Goal: Information Seeking & Learning: Check status

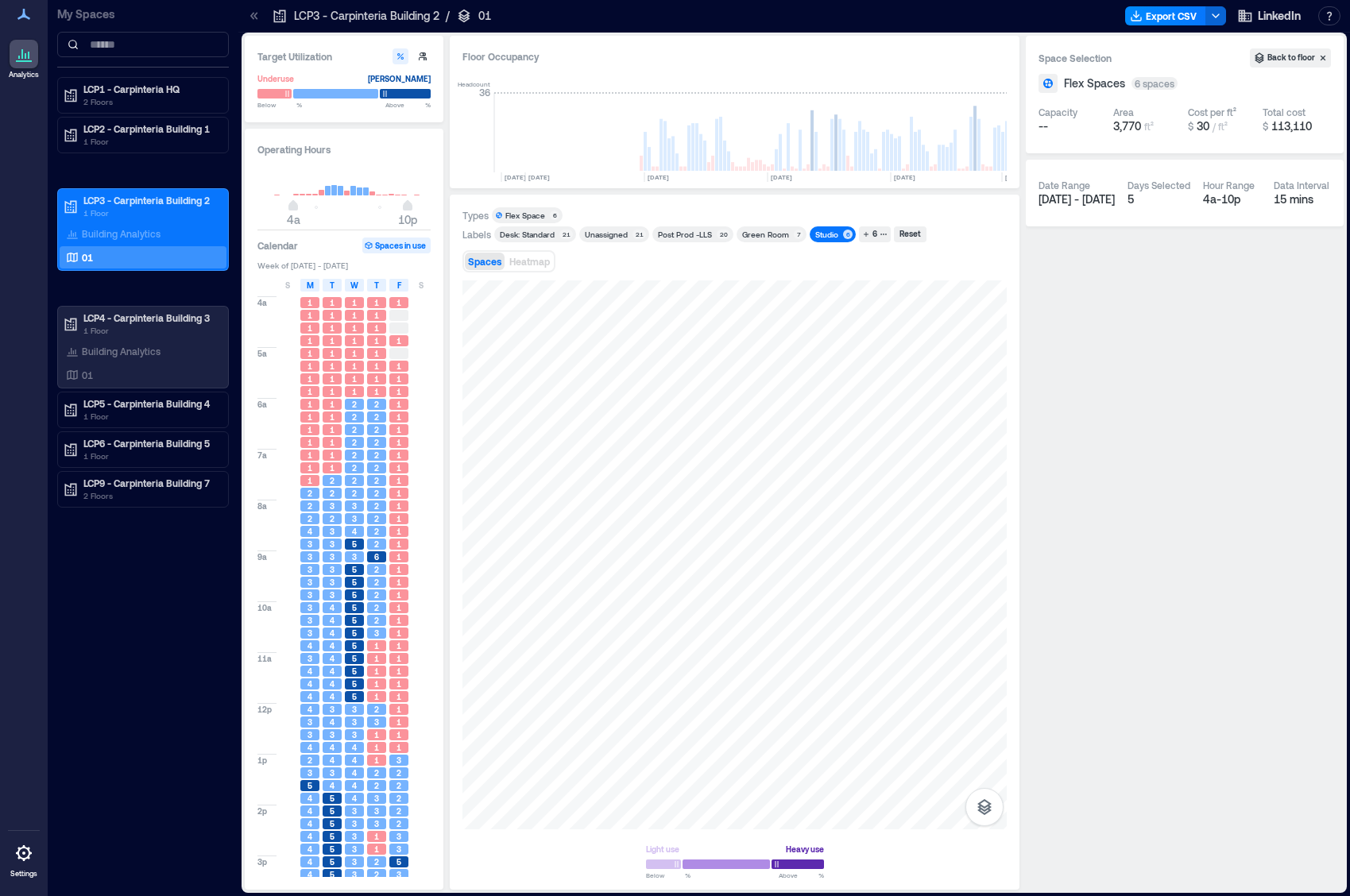
scroll to position [0, 3689]
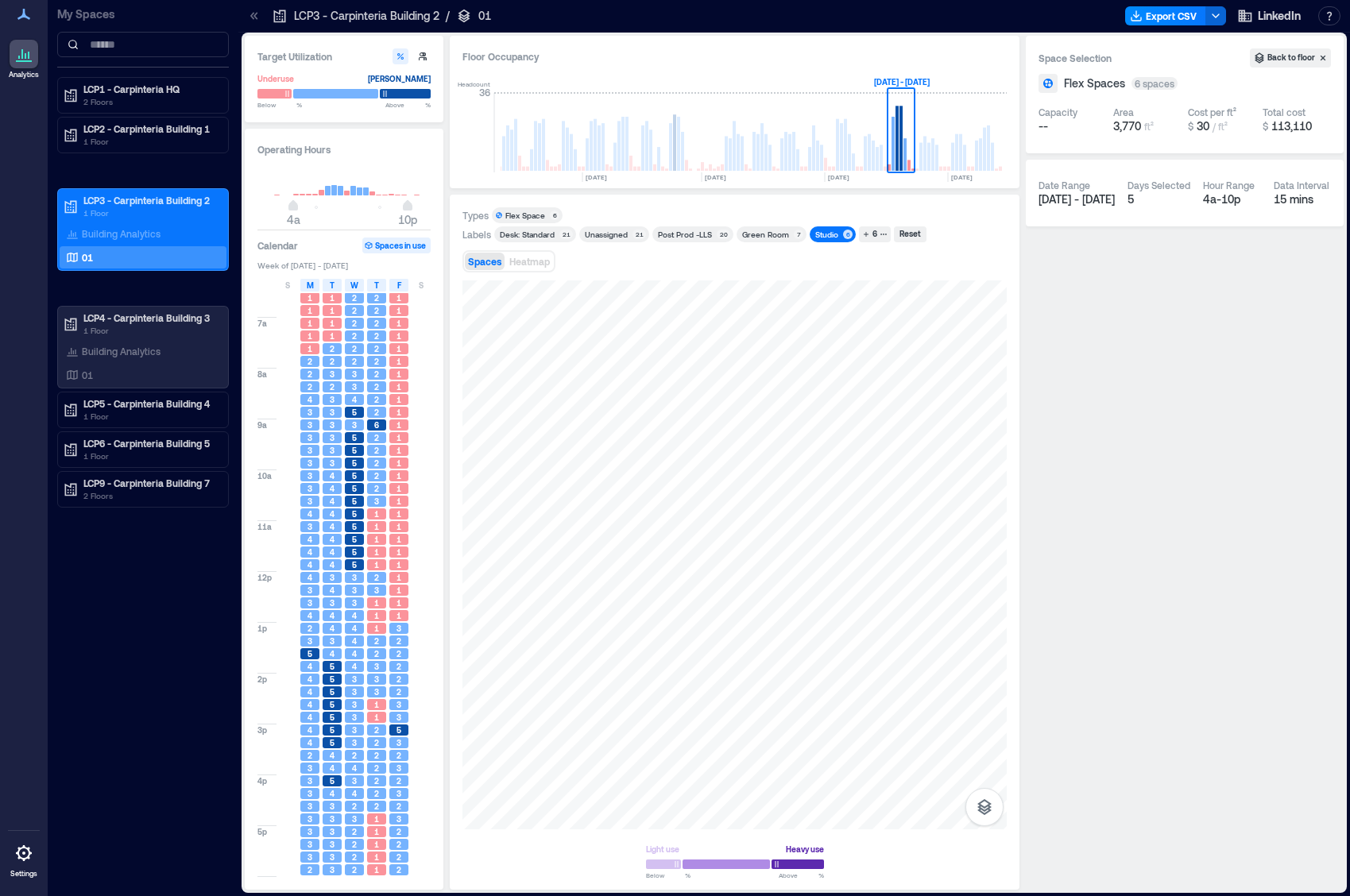
click at [117, 258] on div "01" at bounding box center [140, 257] width 154 height 16
type input "*"
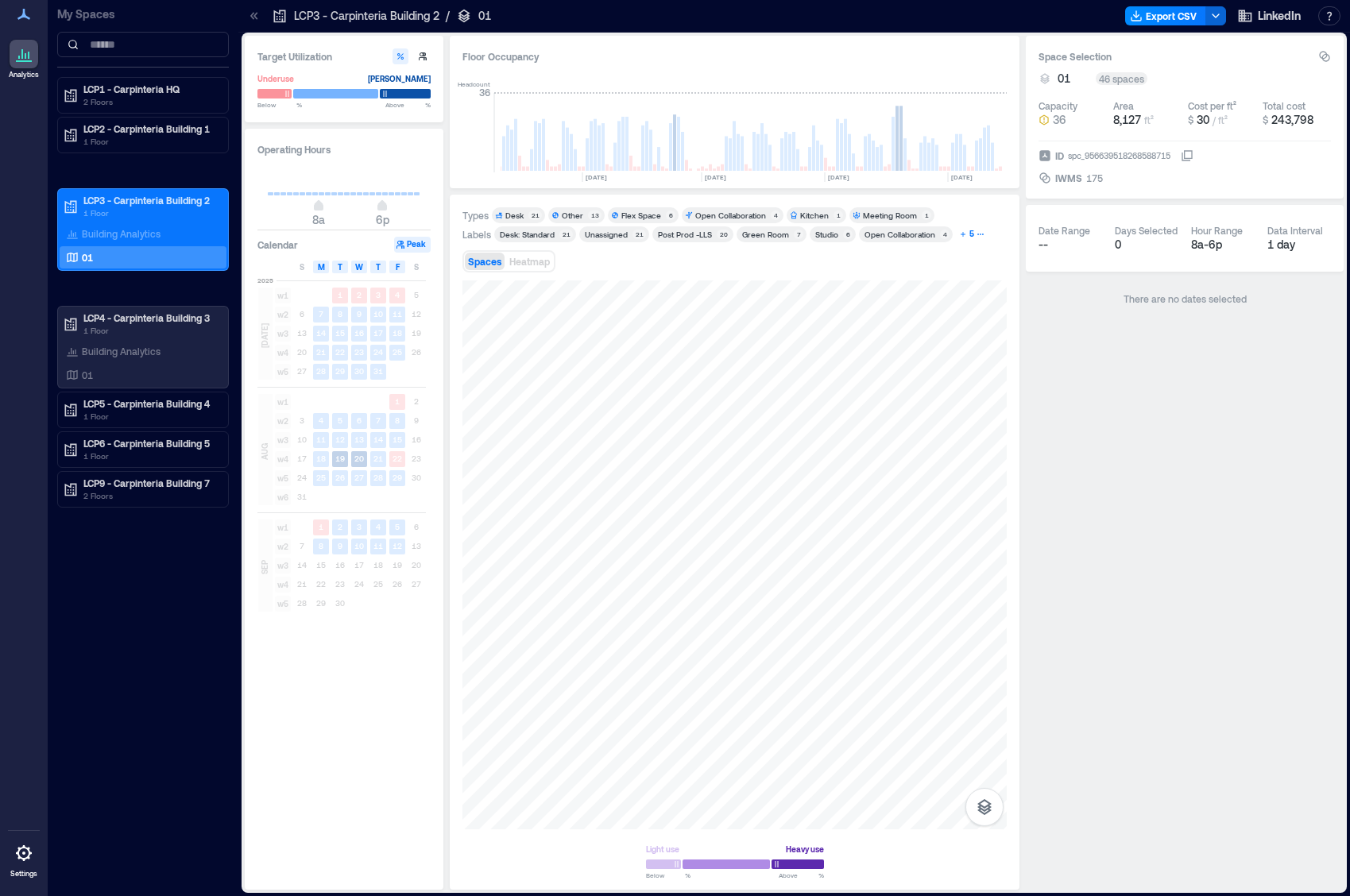
click at [976, 234] on icon "button" at bounding box center [980, 234] width 8 height 8
click at [511, 255] on div "Specialty Room" at bounding box center [496, 253] width 57 height 11
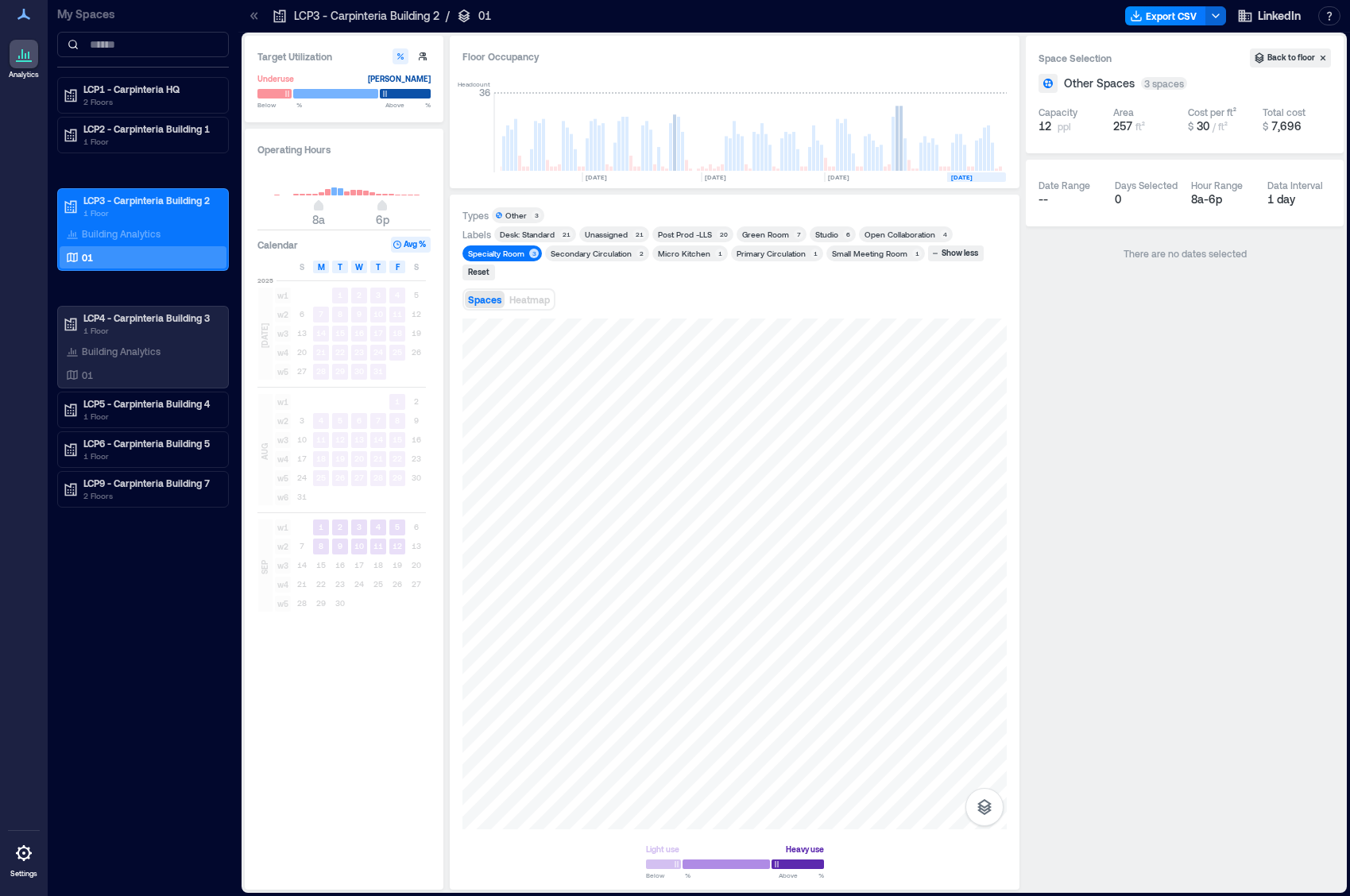
click at [971, 176] on text "[DATE]" at bounding box center [961, 177] width 21 height 8
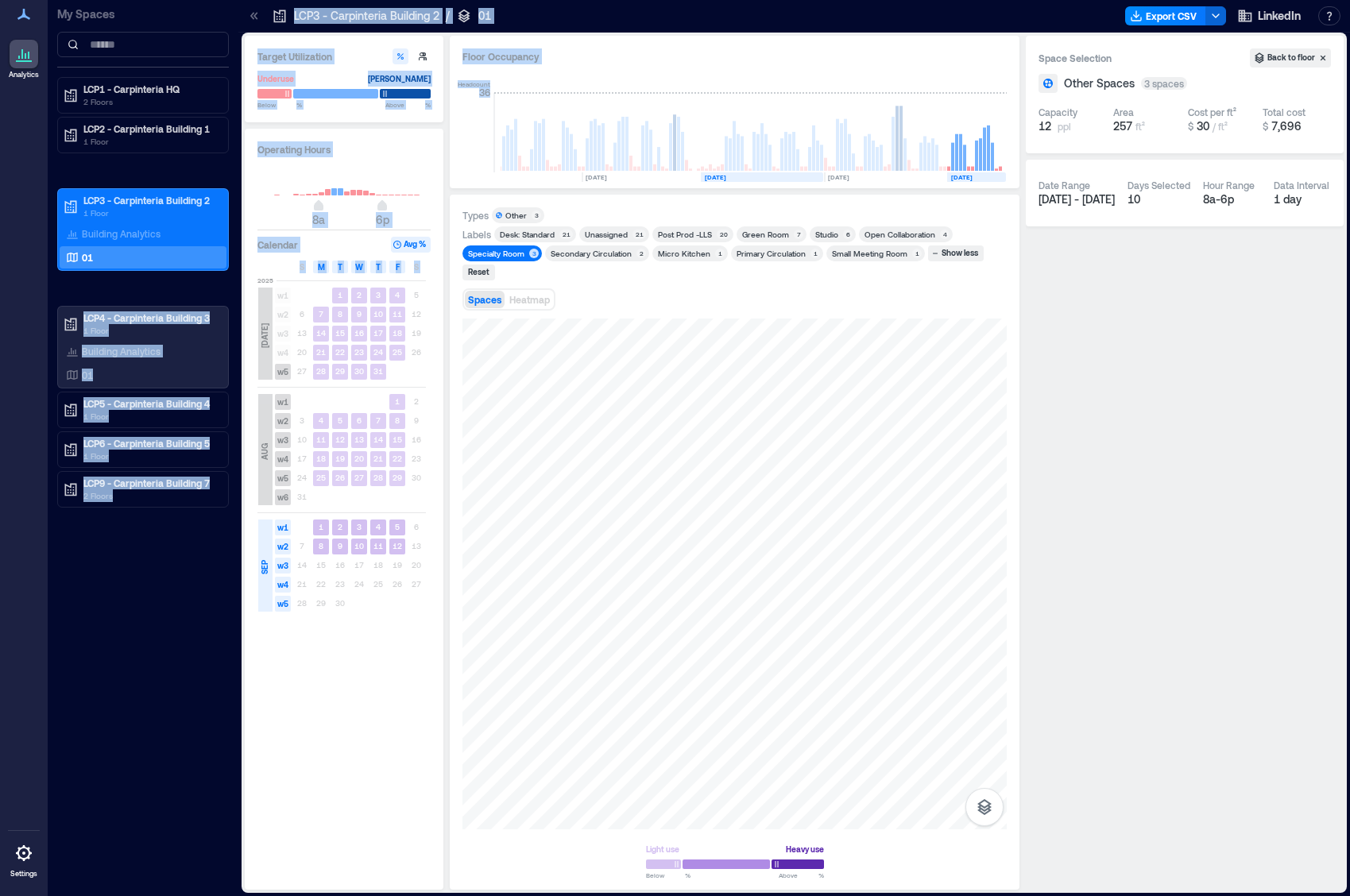
click at [776, 174] on rect at bounding box center [762, 177] width 122 height 9
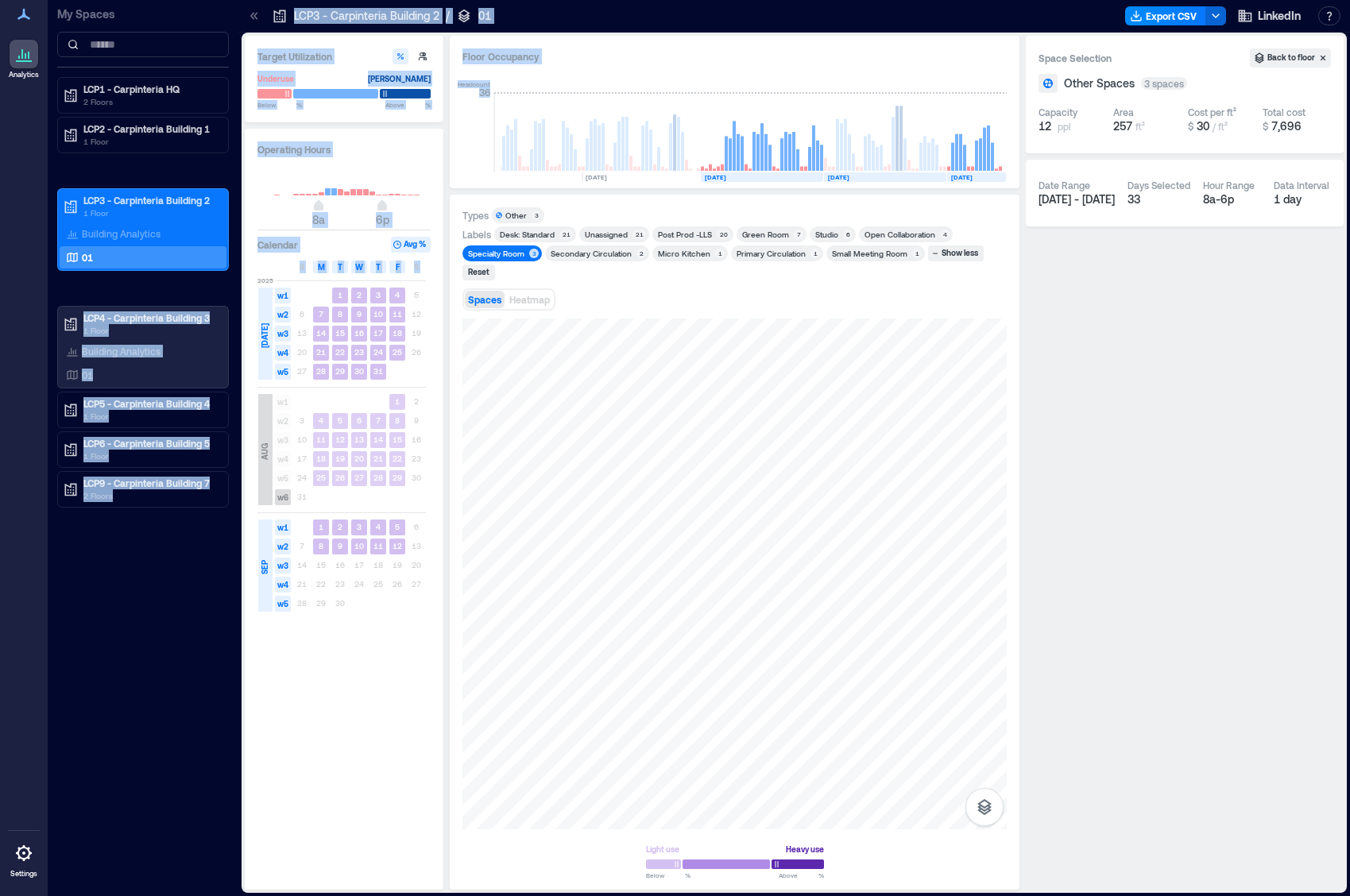
click at [882, 174] on rect at bounding box center [885, 177] width 122 height 9
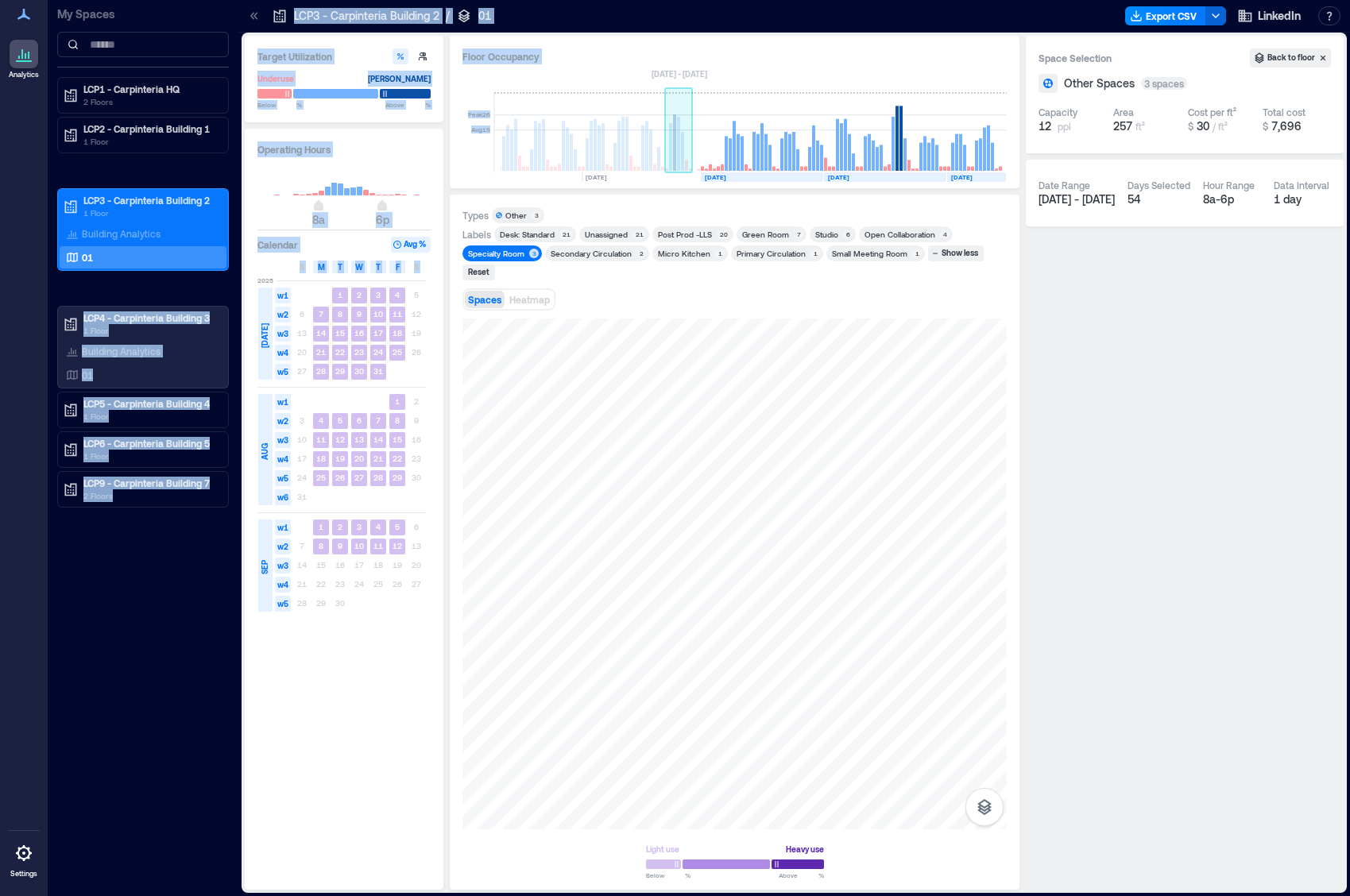
click at [683, 169] on rect at bounding box center [681, 151] width 3 height 39
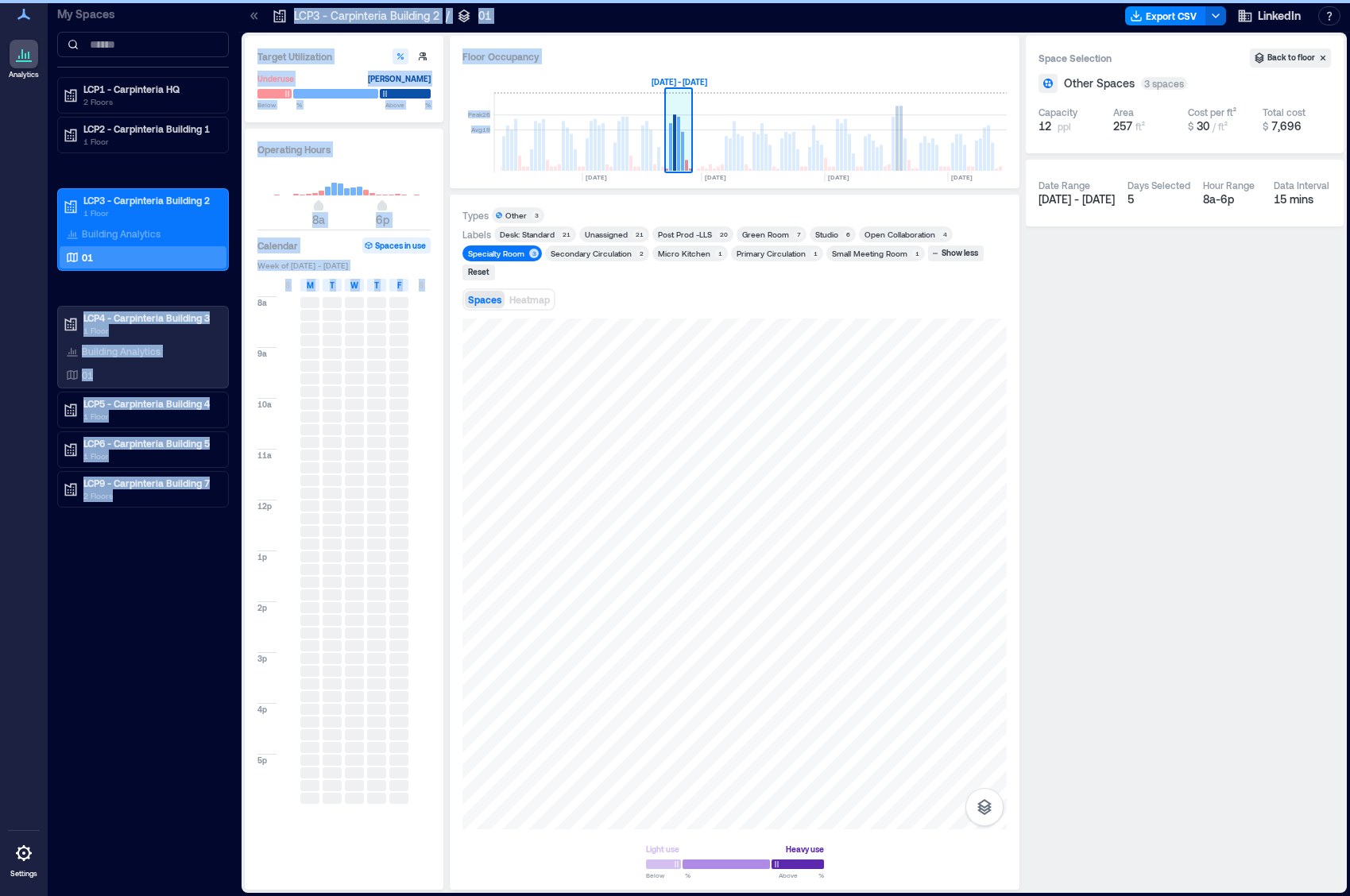
scroll to position [0, 3614]
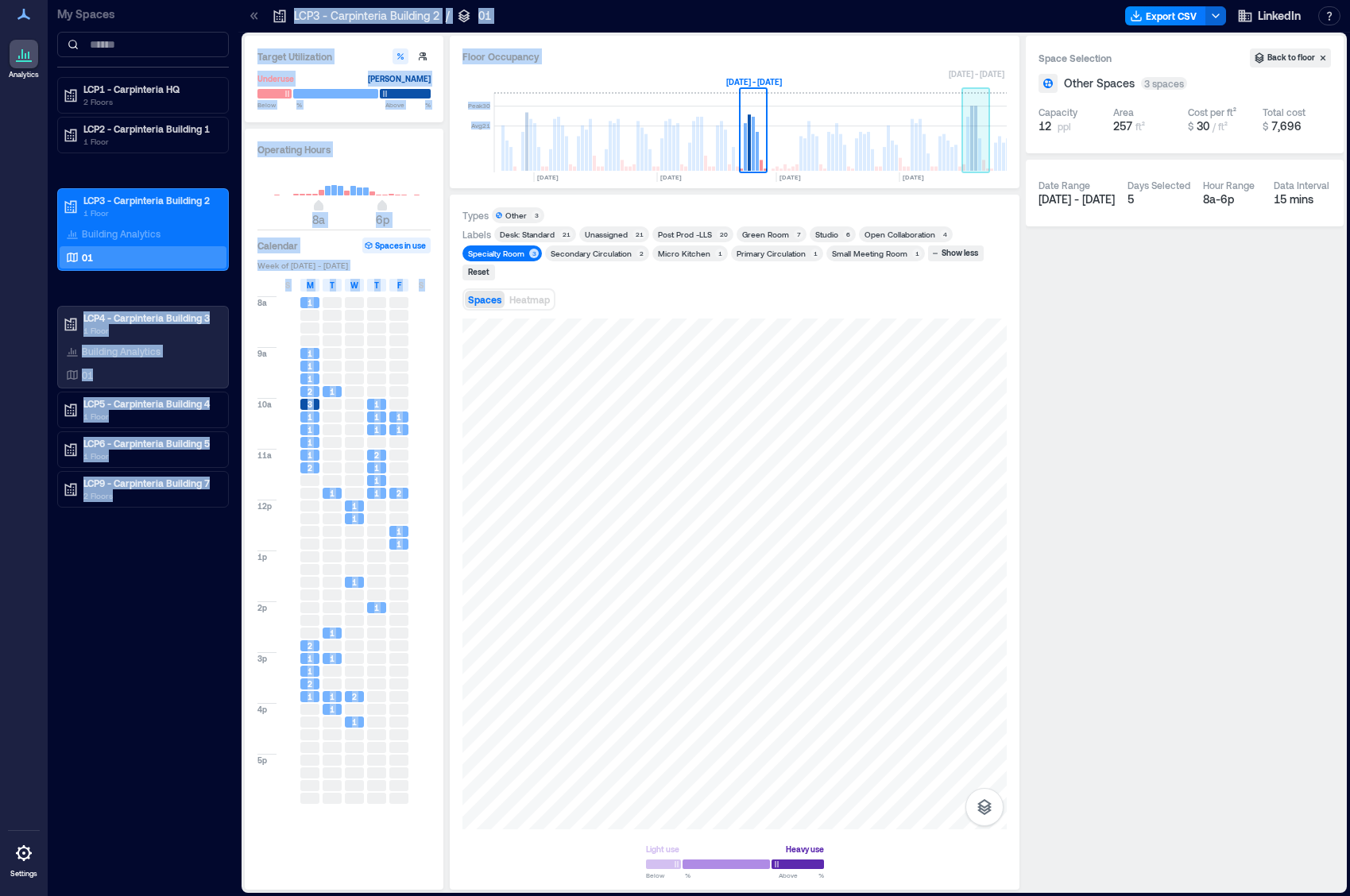
click at [967, 151] on rect at bounding box center [967, 143] width 3 height 54
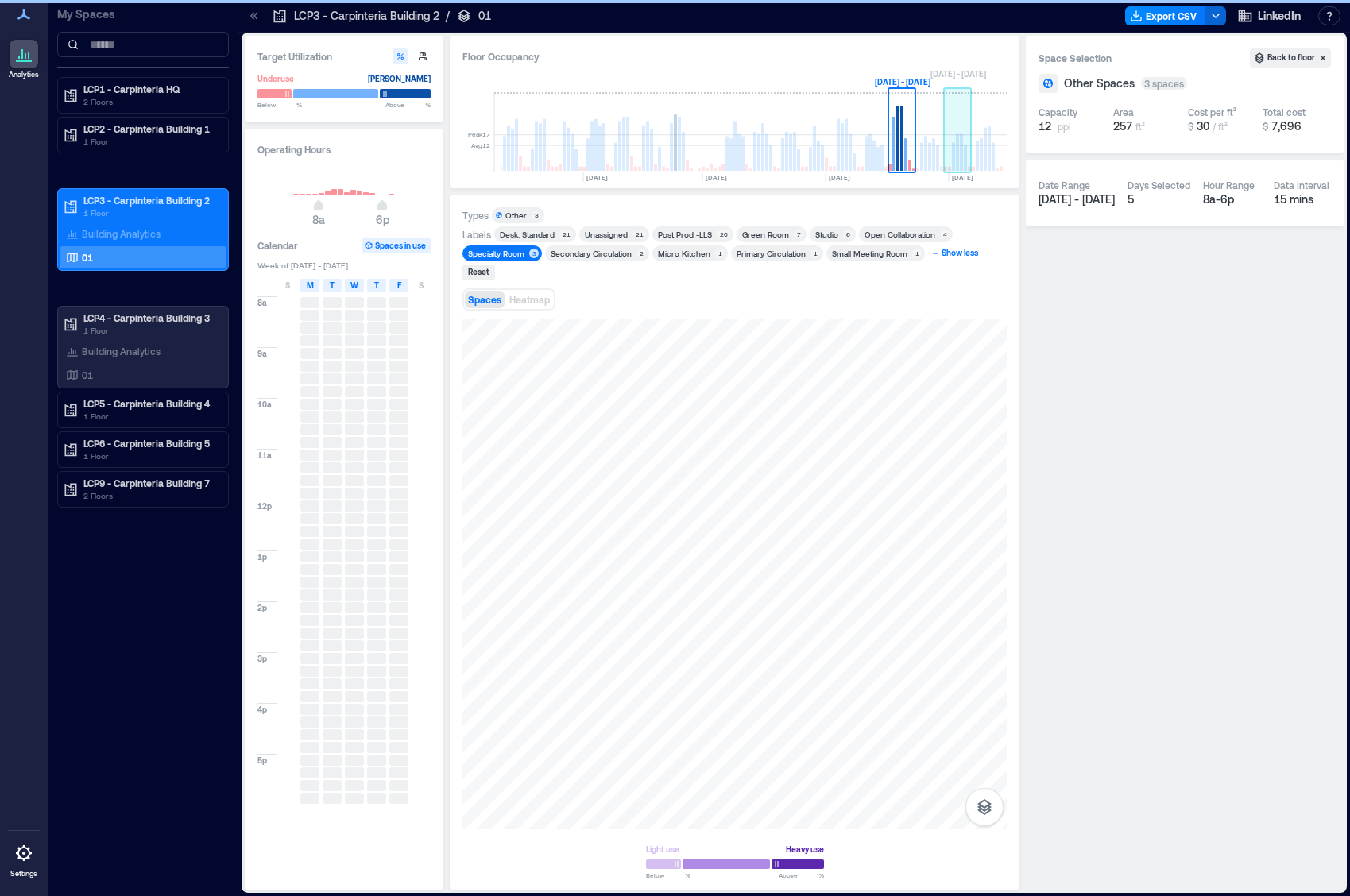
scroll to position [0, 3689]
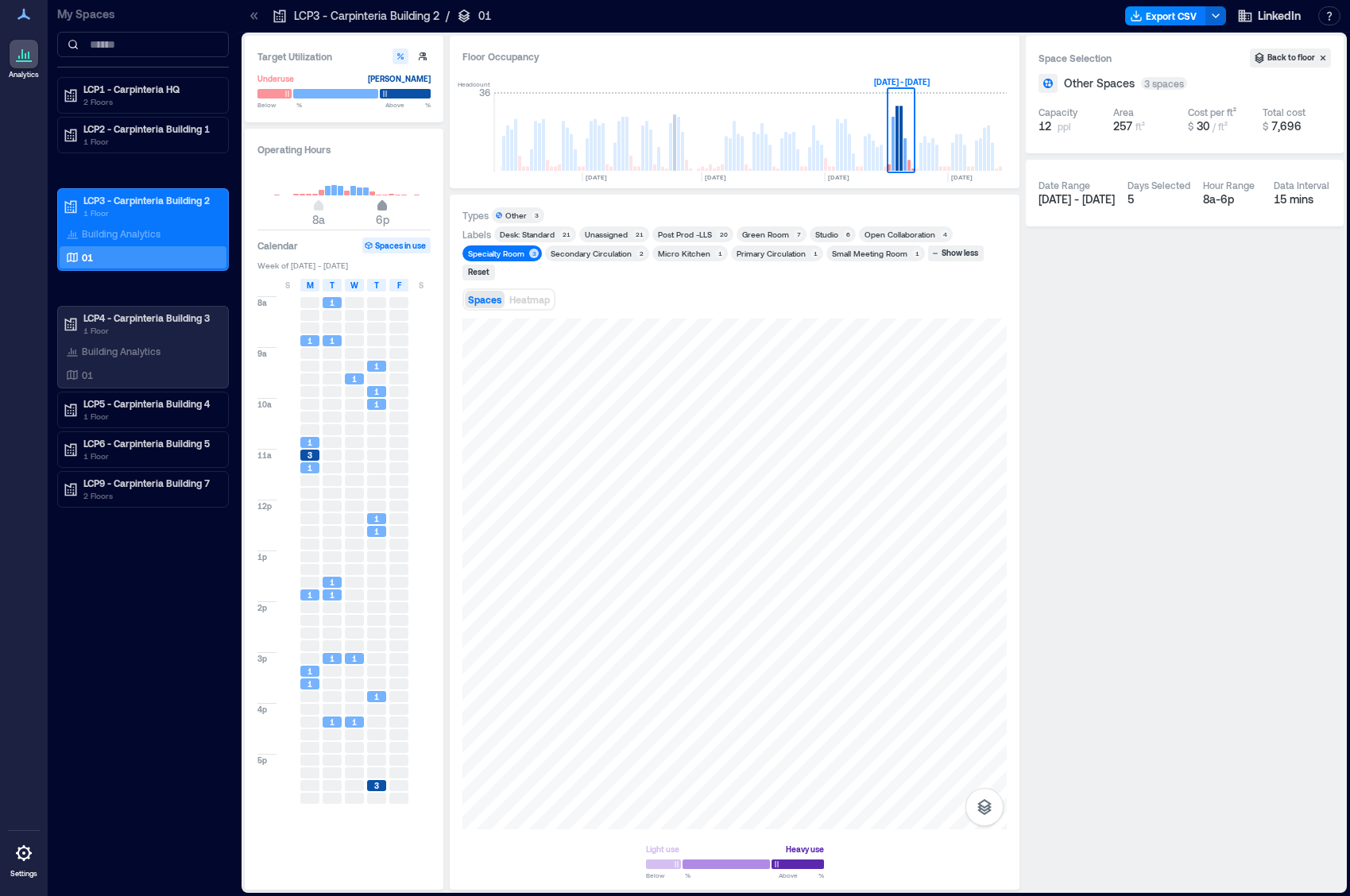
type input "**"
drag, startPoint x: 385, startPoint y: 206, endPoint x: 376, endPoint y: 205, distance: 9.1
click at [376, 205] on span "5p" at bounding box center [375, 207] width 9 height 6
click at [312, 207] on span "7a" at bounding box center [312, 207] width 9 height 6
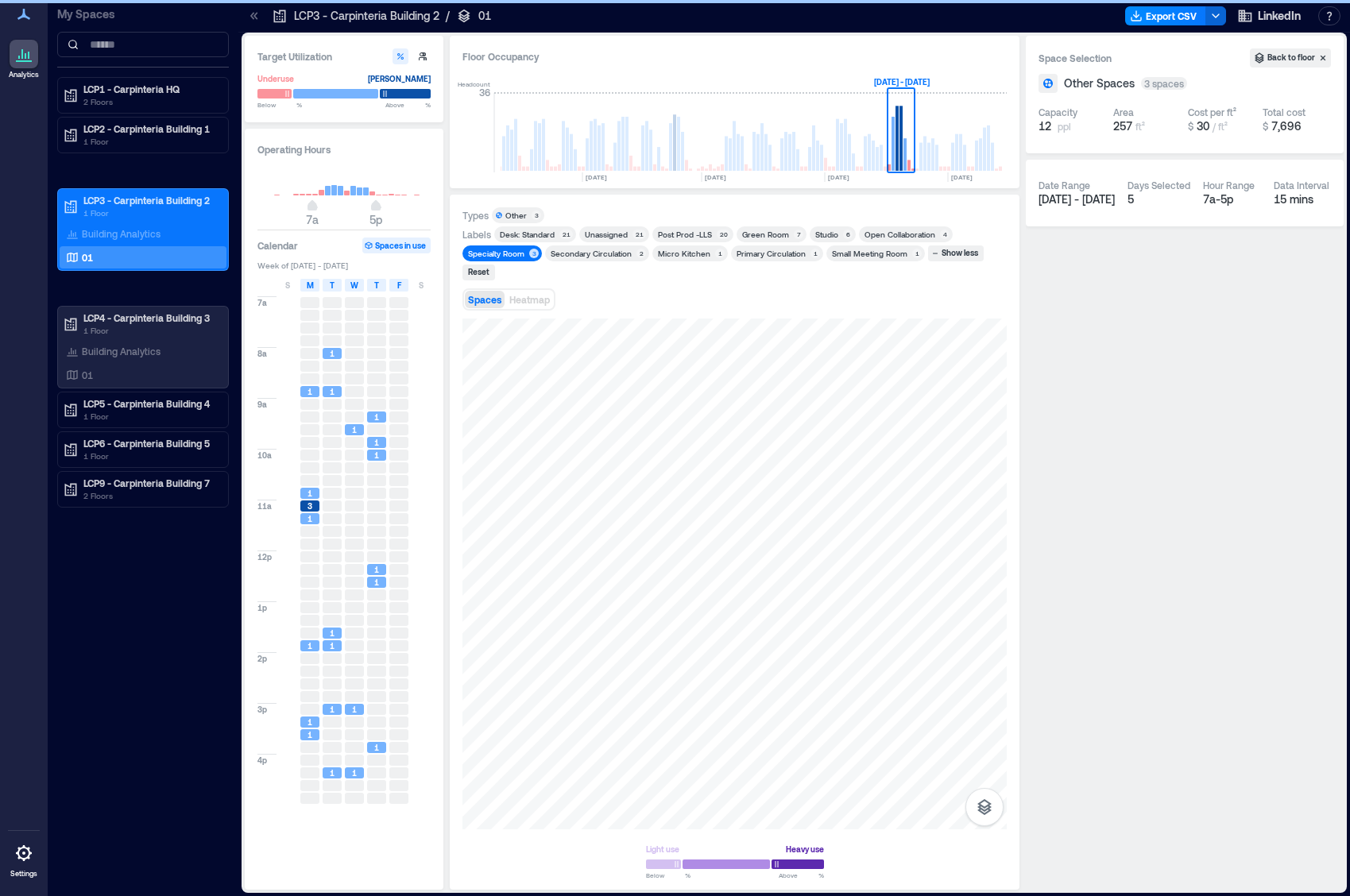
type input "*"
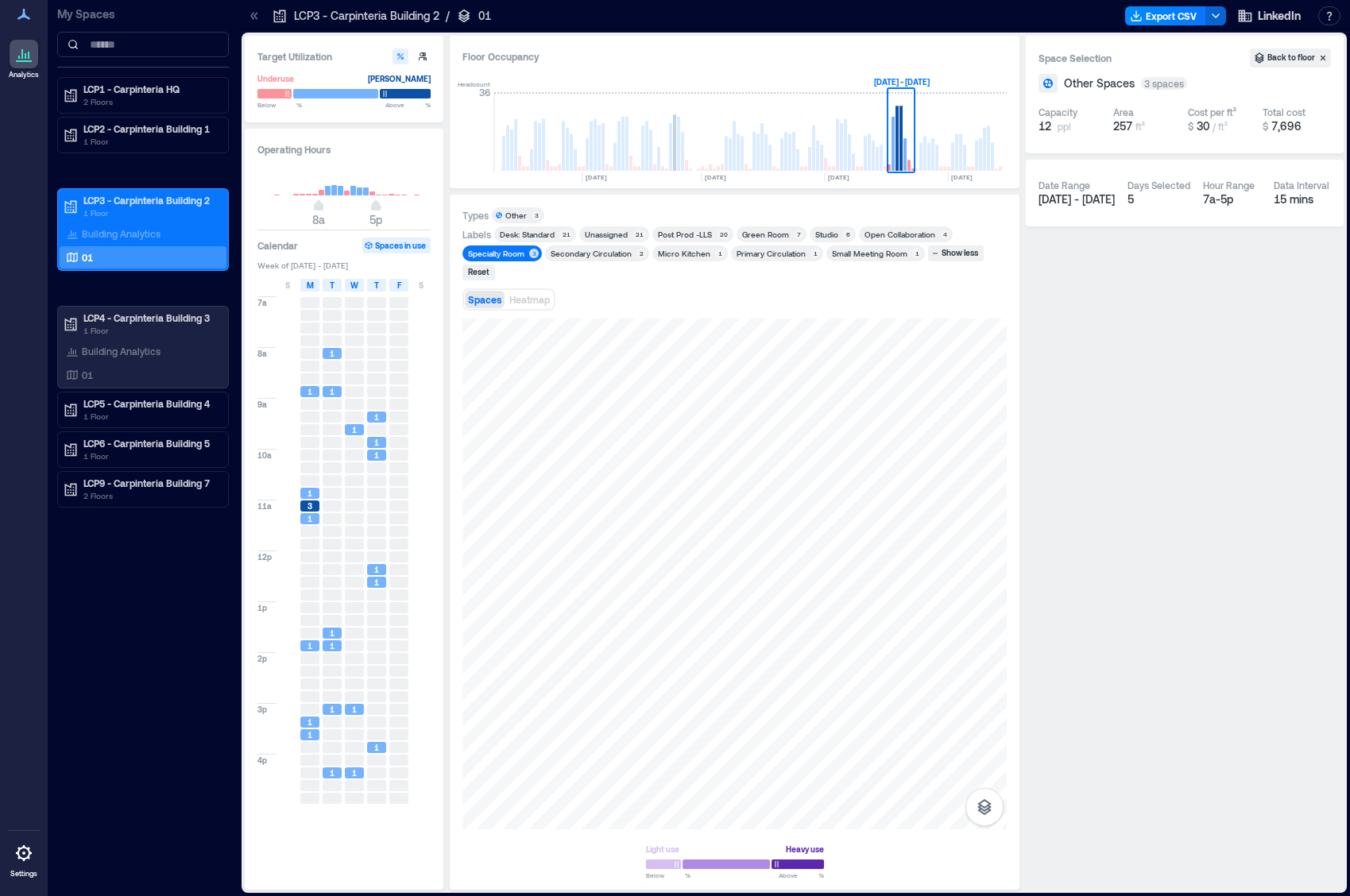
click at [319, 208] on span "8a" at bounding box center [319, 207] width 9 height 6
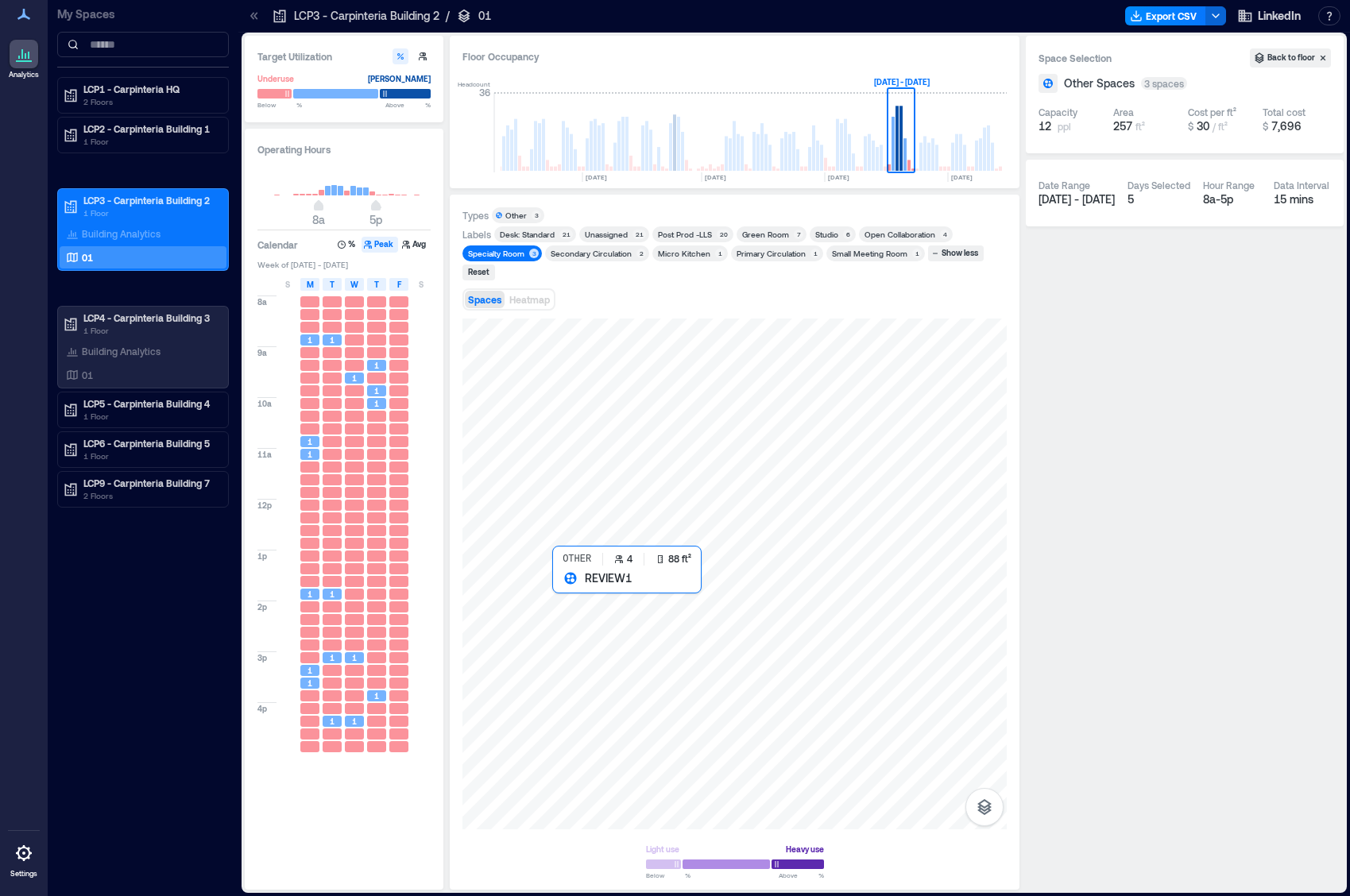
click at [564, 589] on div at bounding box center [734, 574] width 544 height 511
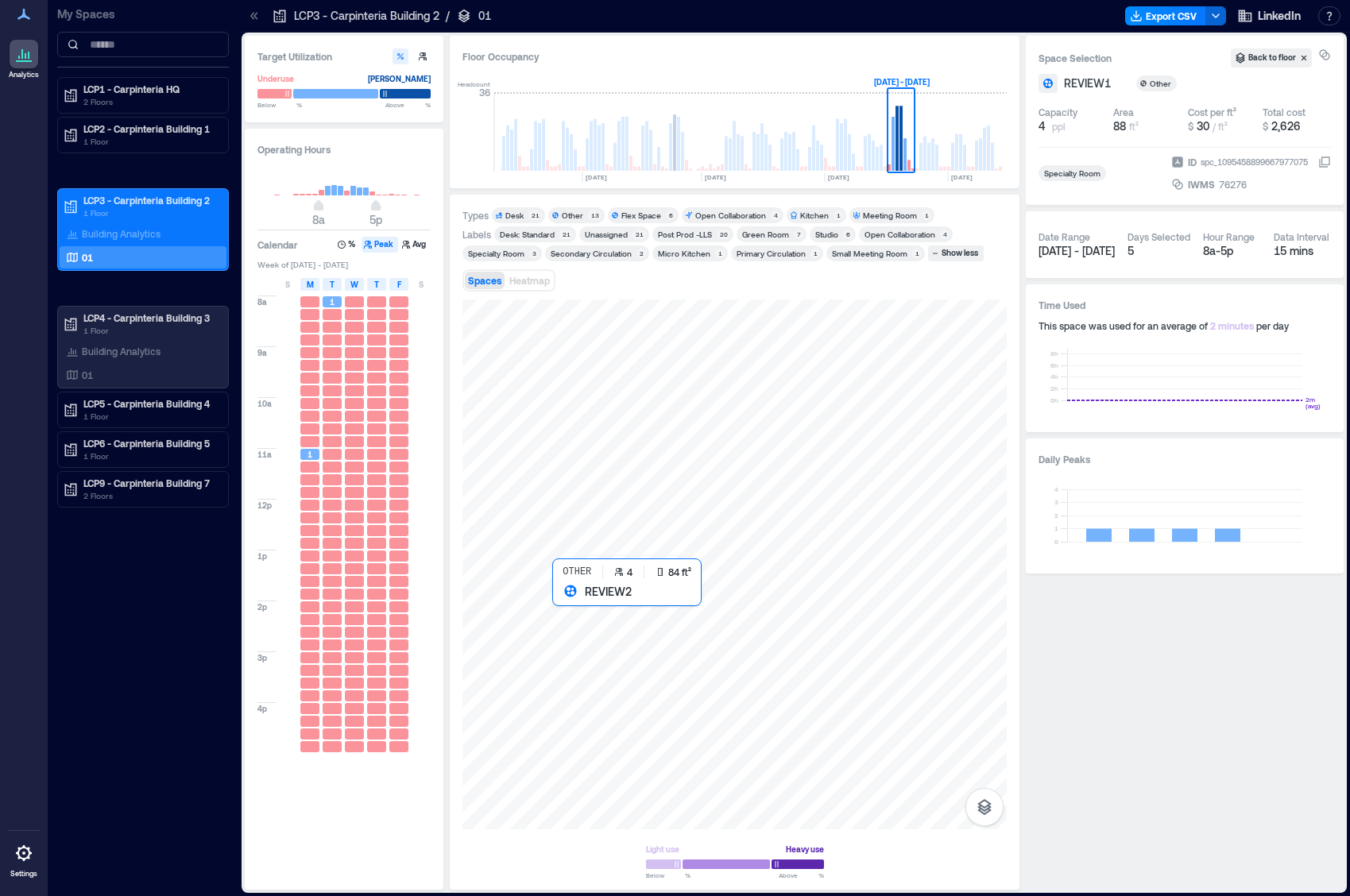
click at [564, 606] on div at bounding box center [734, 564] width 544 height 530
click at [566, 619] on div at bounding box center [734, 564] width 544 height 530
click at [614, 241] on div "Unassigned 21" at bounding box center [614, 234] width 70 height 16
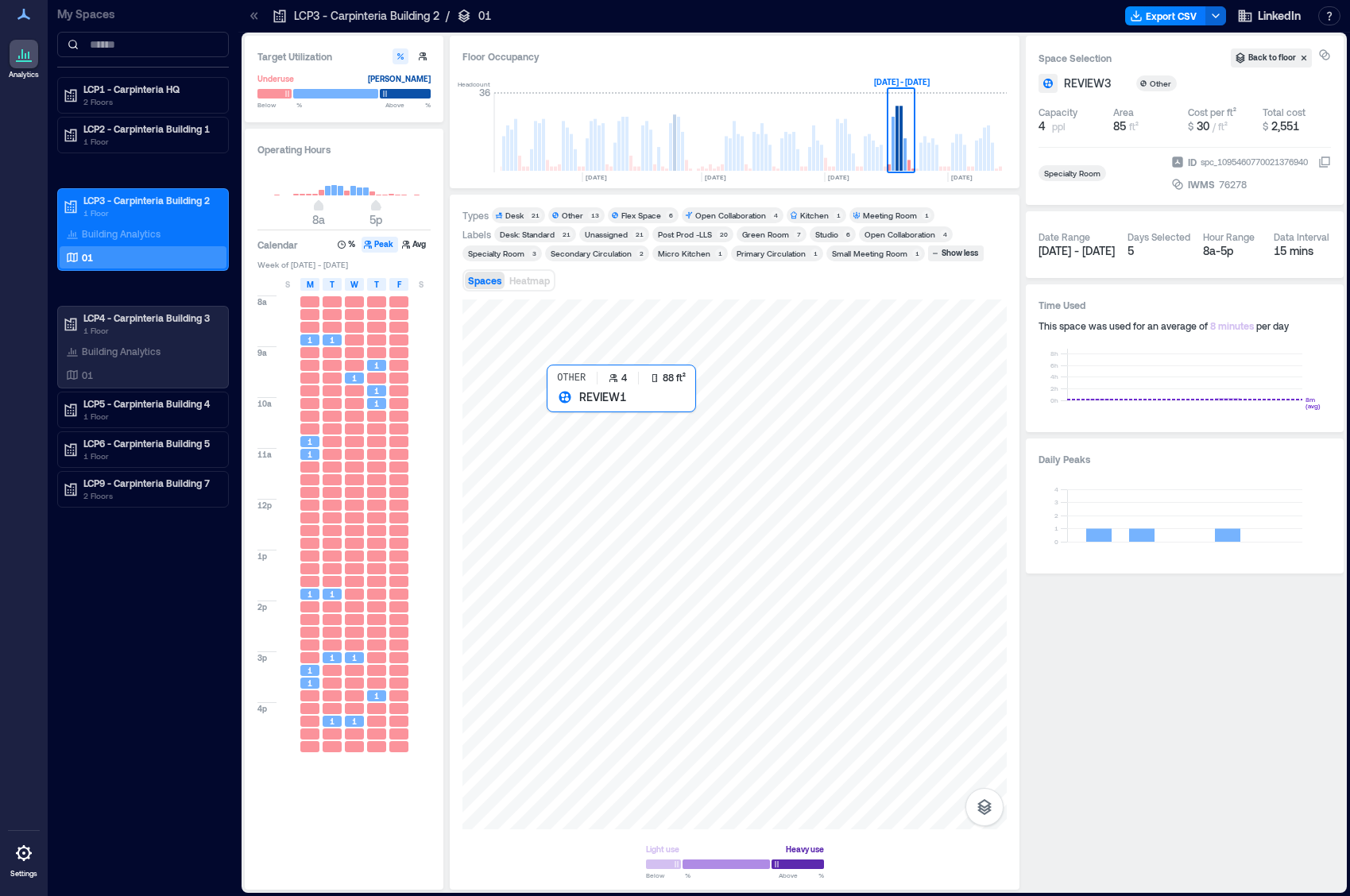
click at [554, 405] on div at bounding box center [734, 564] width 544 height 530
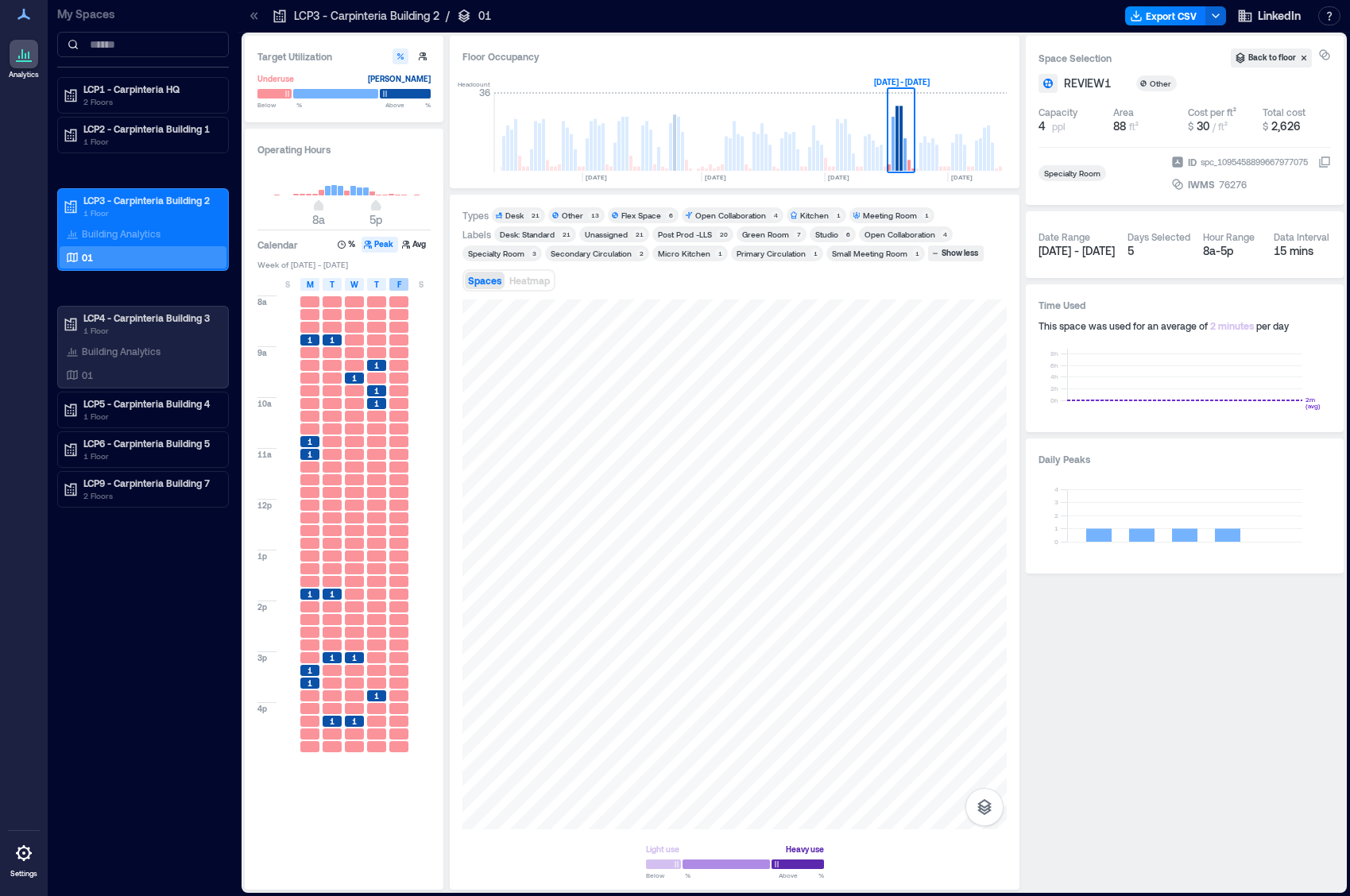
click at [397, 286] on span "F" at bounding box center [399, 284] width 4 height 13
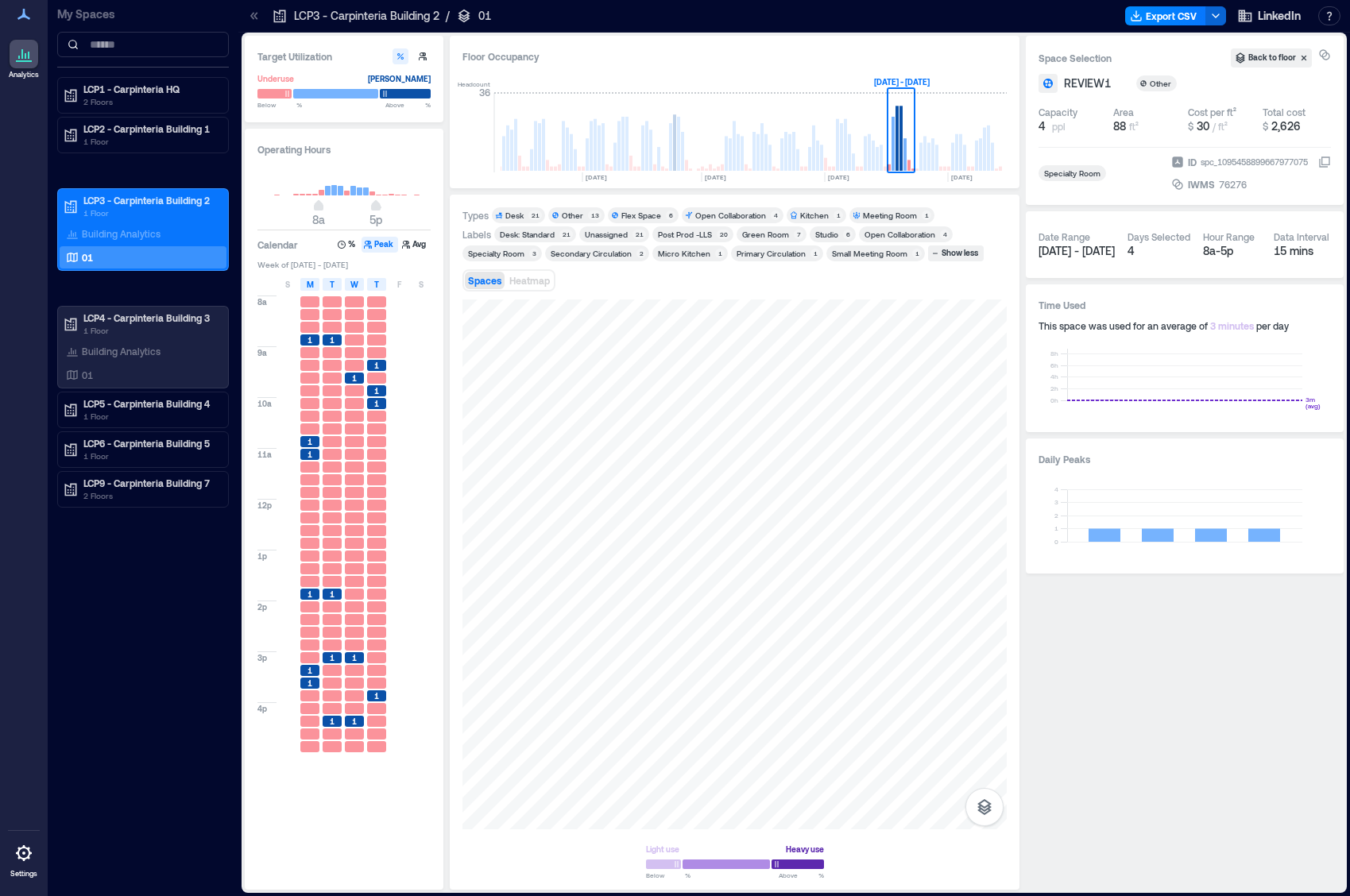
scroll to position [0, 3689]
click at [491, 254] on div "Specialty Room" at bounding box center [496, 253] width 57 height 11
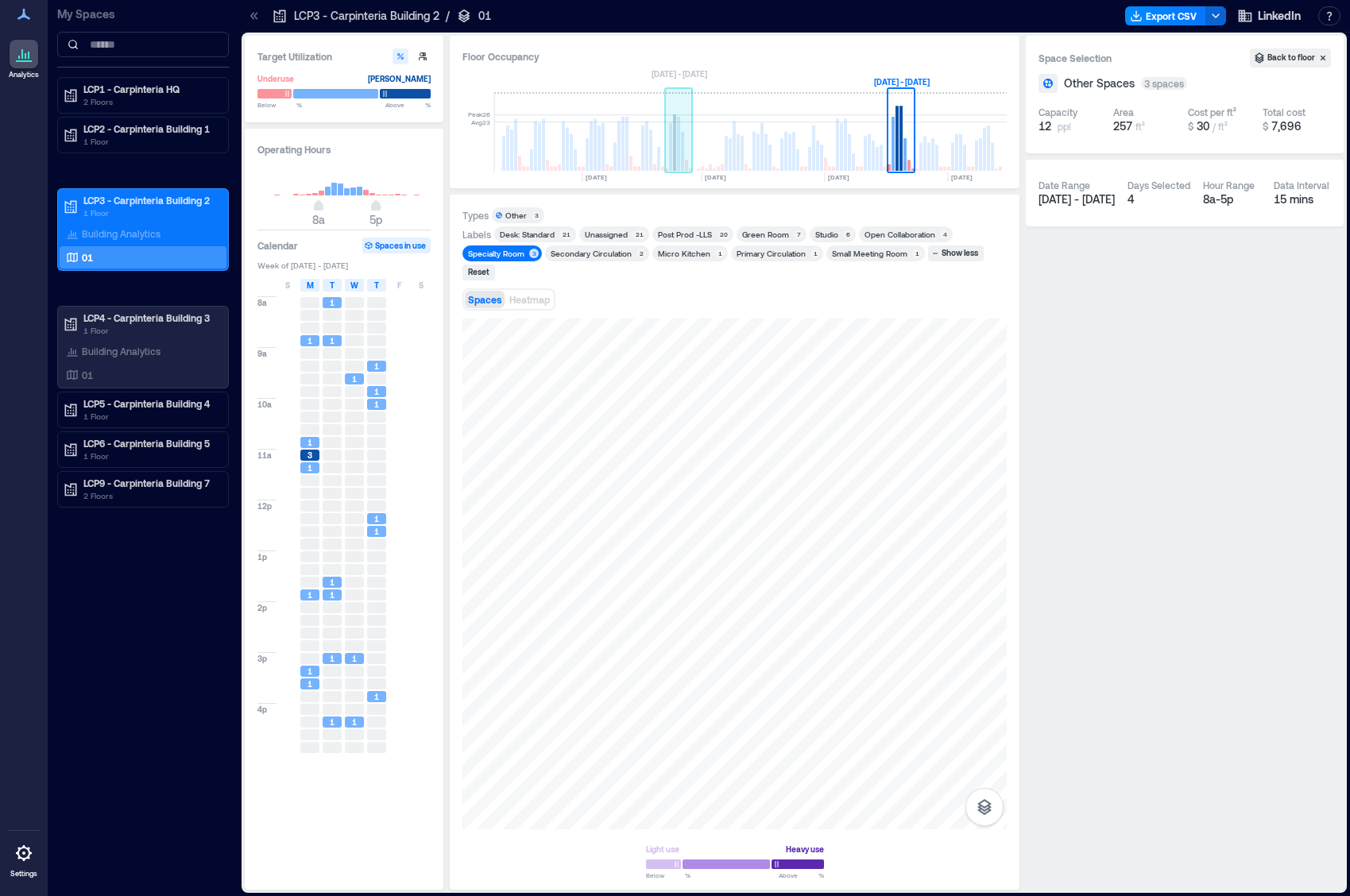
click at [672, 155] on rect at bounding box center [679, 132] width 27 height 79
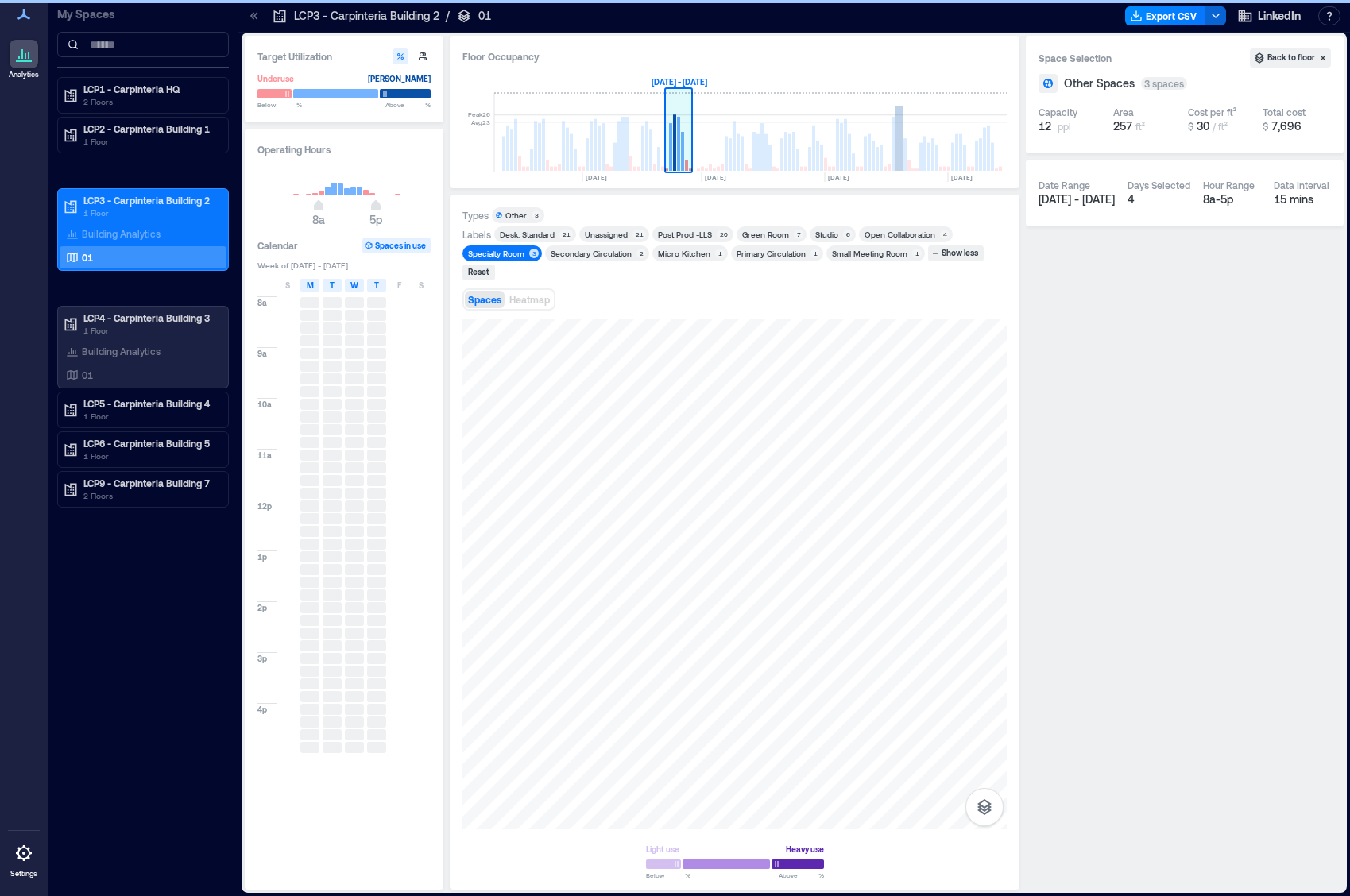
scroll to position [0, 3614]
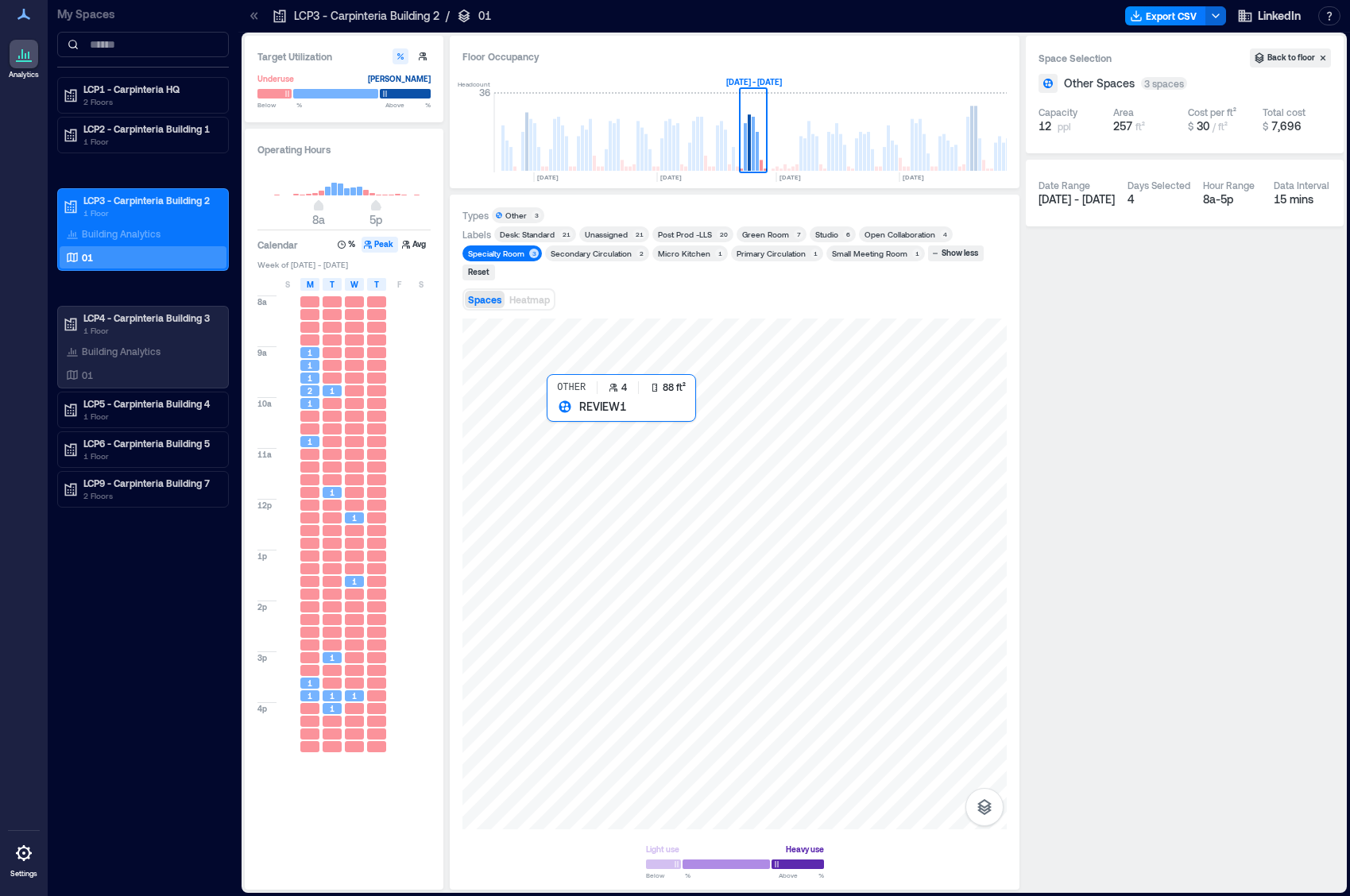
click at [562, 418] on div at bounding box center [734, 574] width 544 height 511
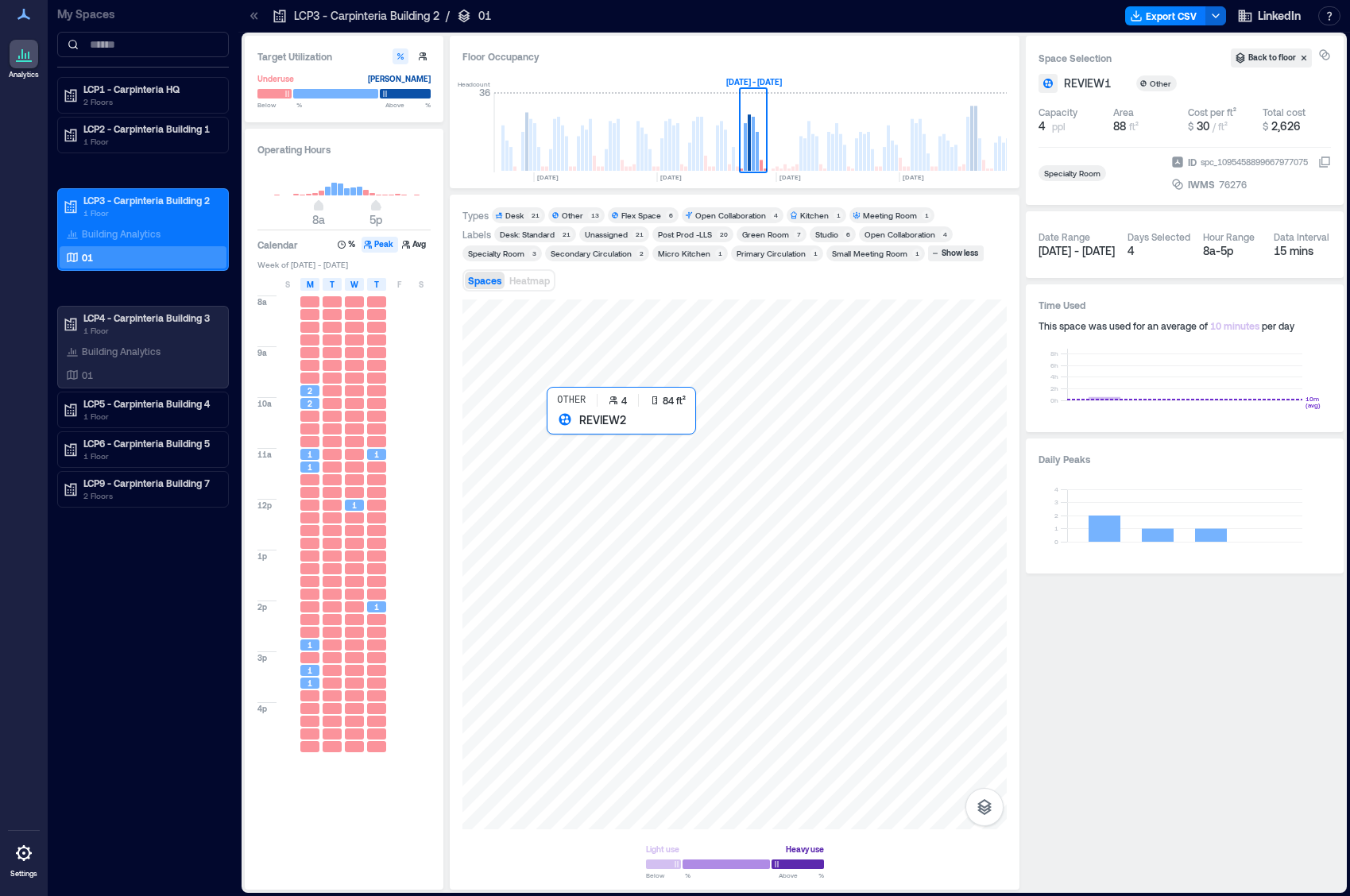
click at [553, 432] on div at bounding box center [734, 564] width 544 height 530
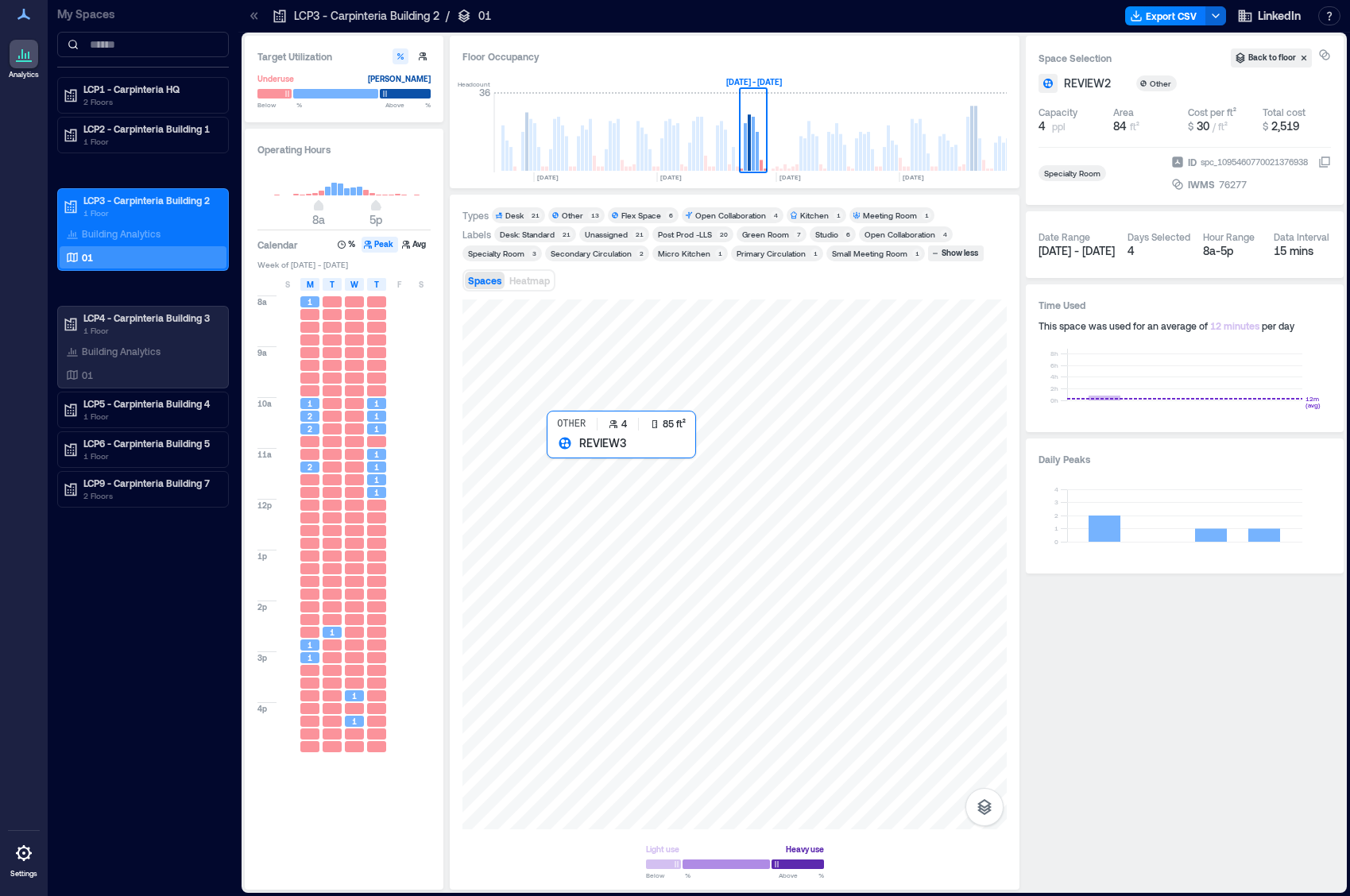
click at [559, 459] on div at bounding box center [734, 564] width 544 height 530
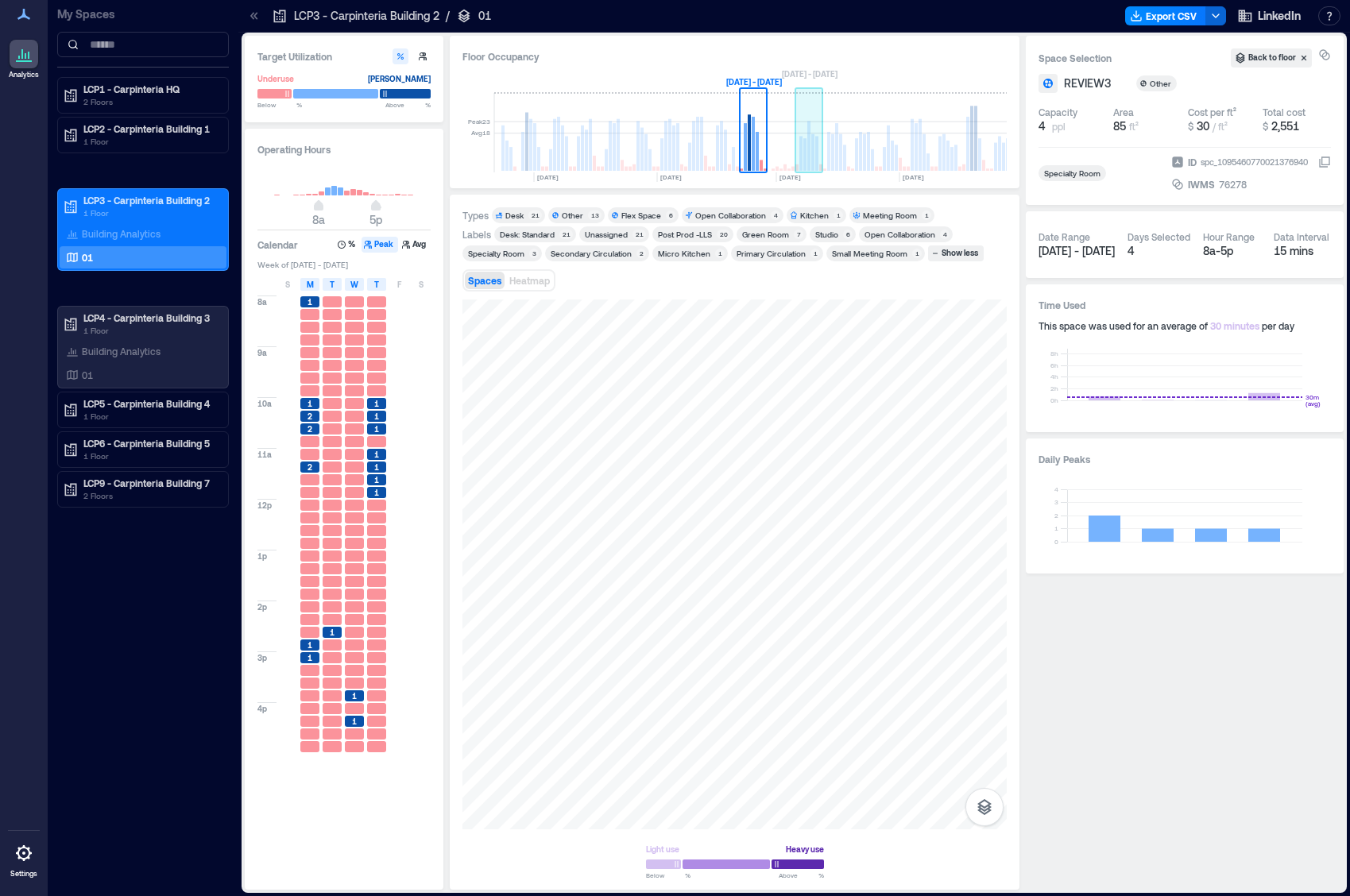
click at [806, 155] on rect at bounding box center [804, 154] width 3 height 33
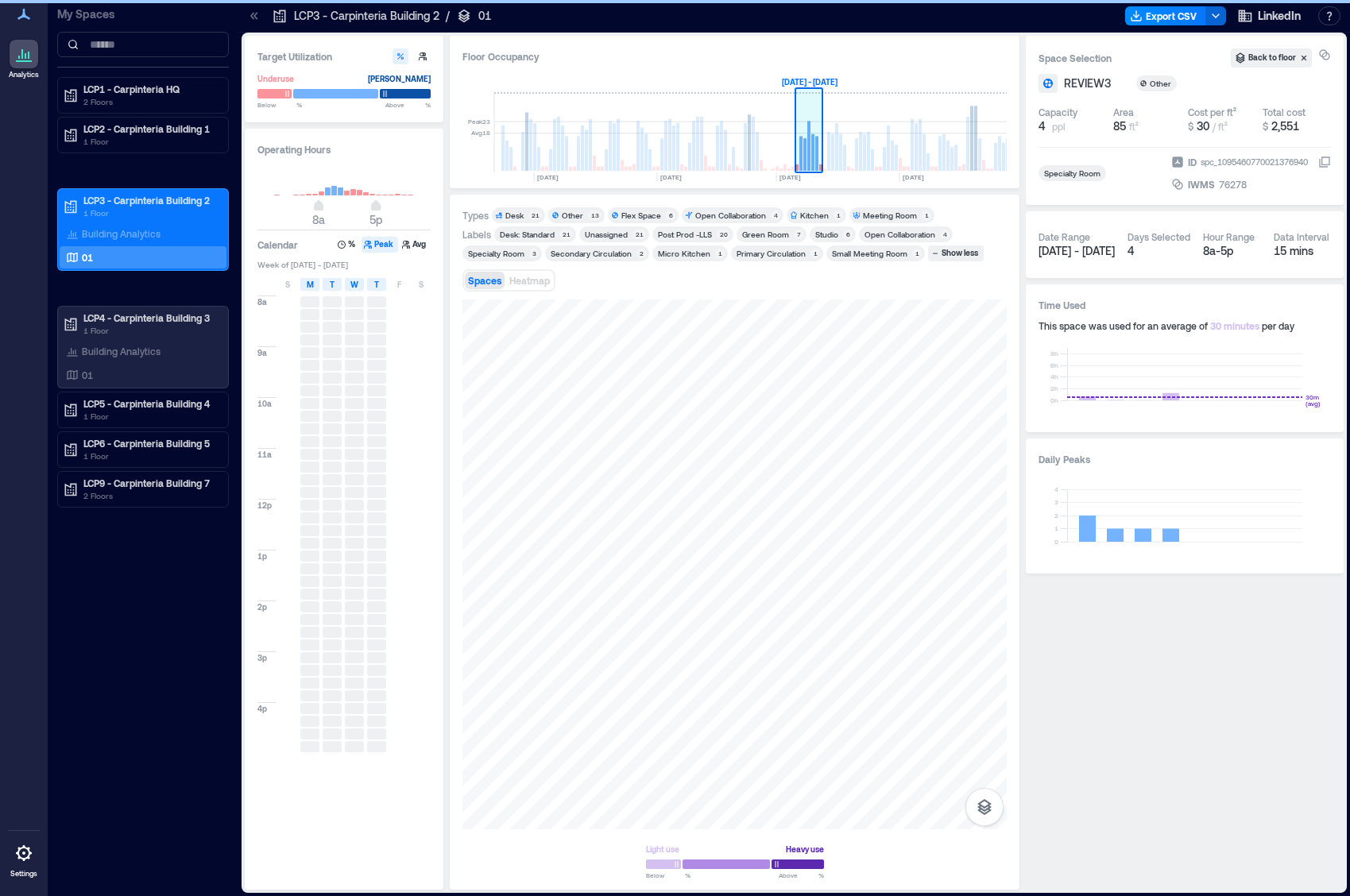
scroll to position [0, 3670]
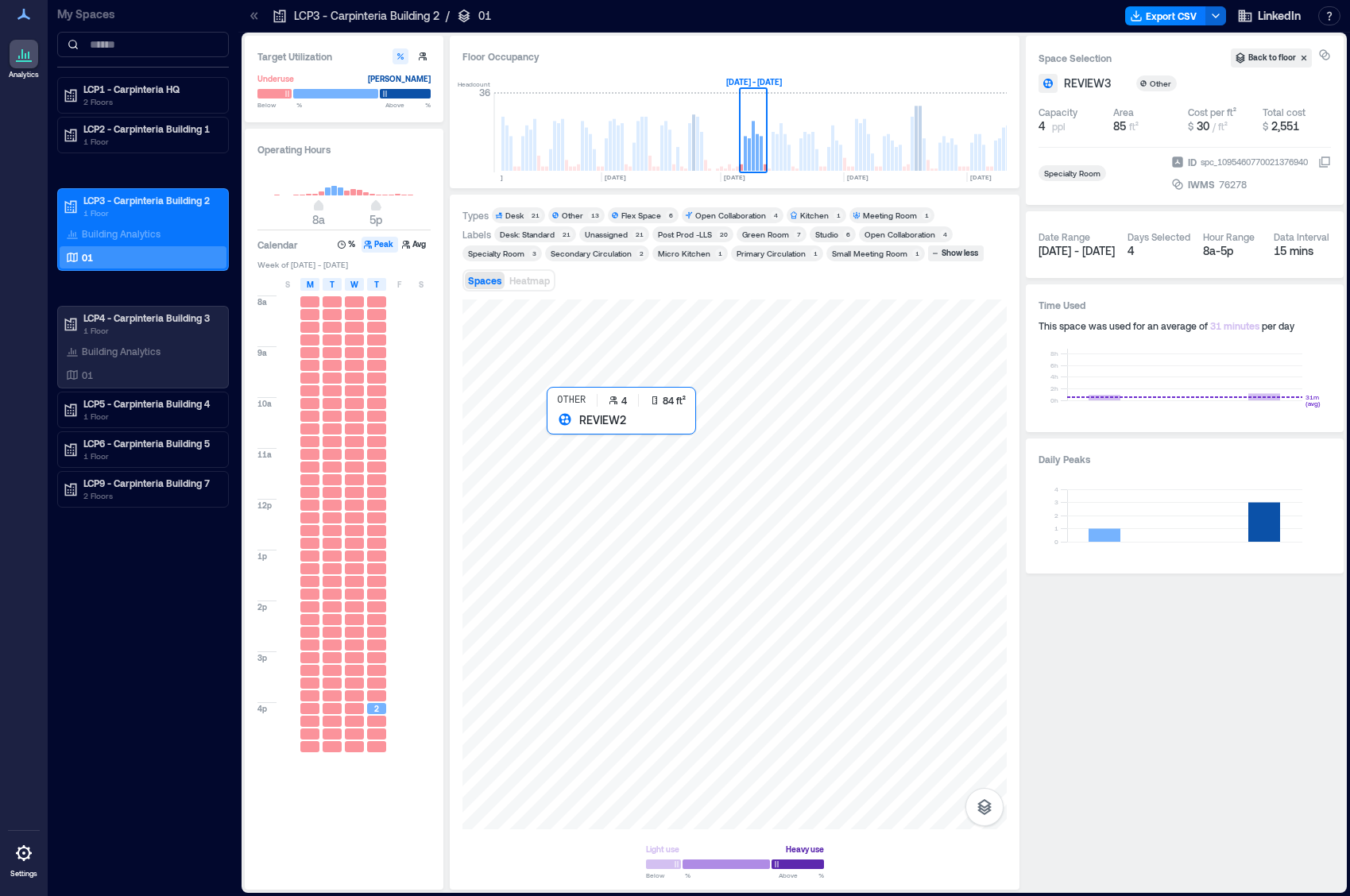
click at [558, 431] on div at bounding box center [734, 564] width 544 height 530
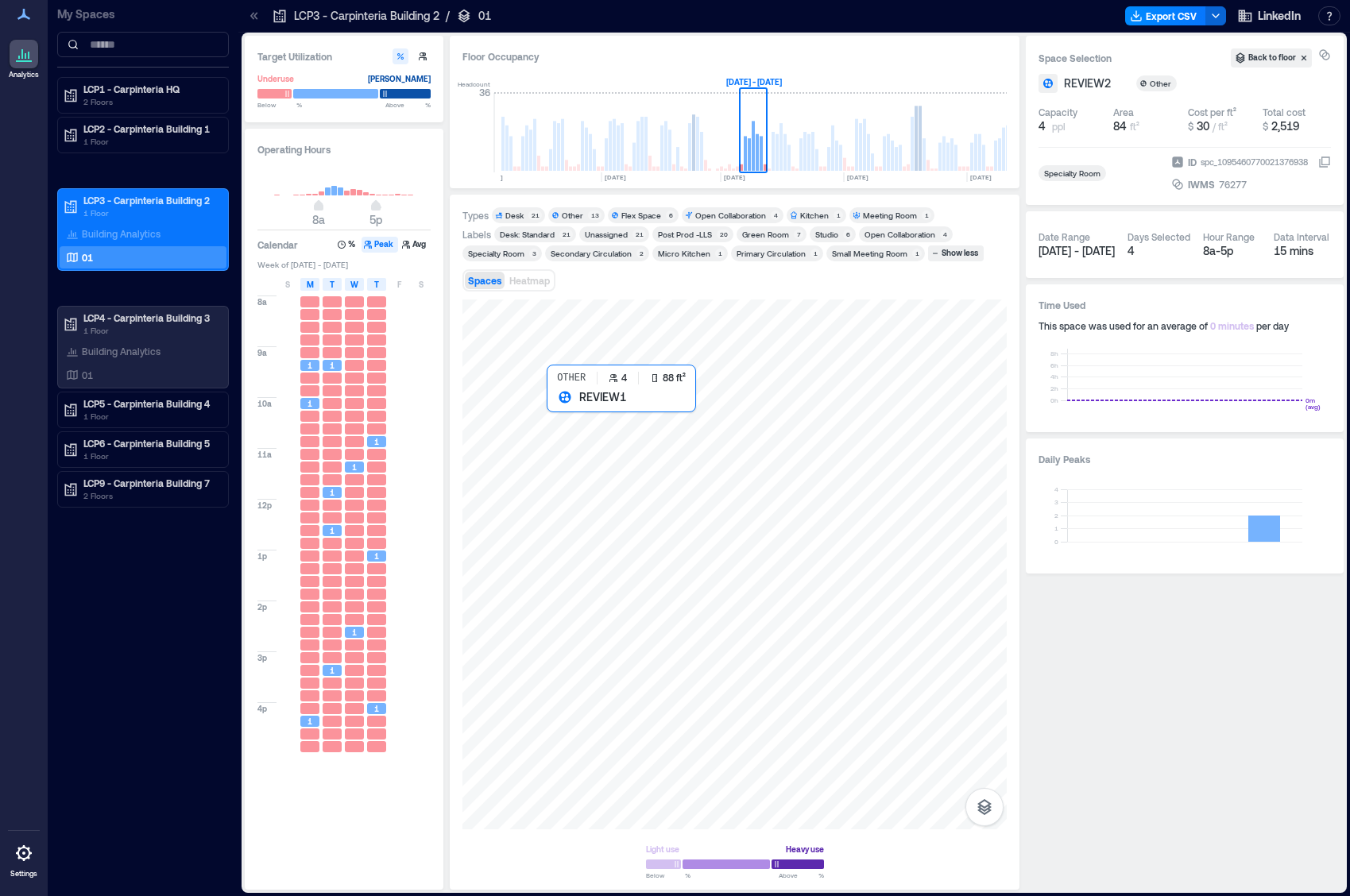
click at [554, 406] on div at bounding box center [734, 564] width 544 height 530
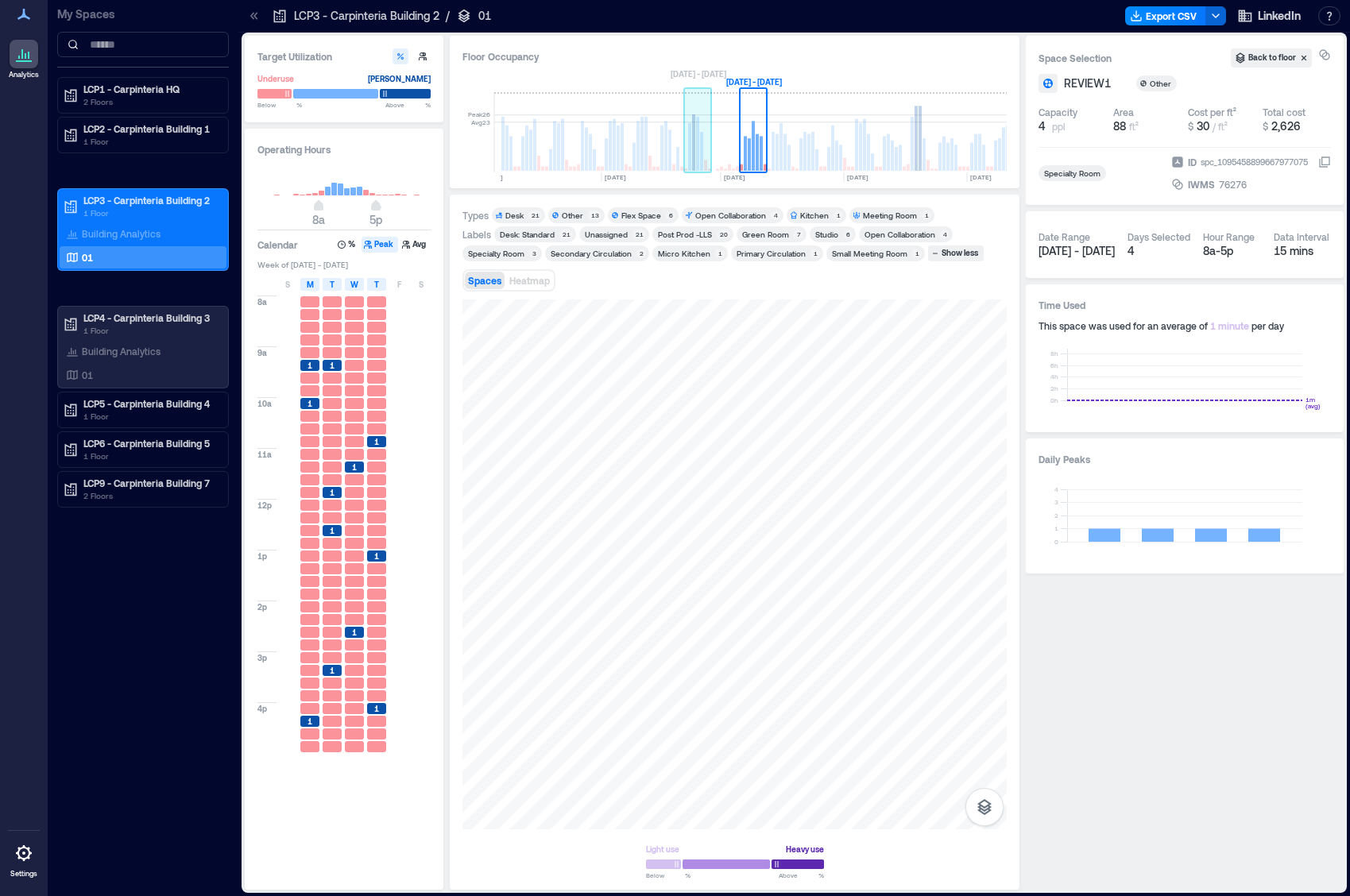
click at [701, 162] on rect at bounding box center [701, 151] width 3 height 39
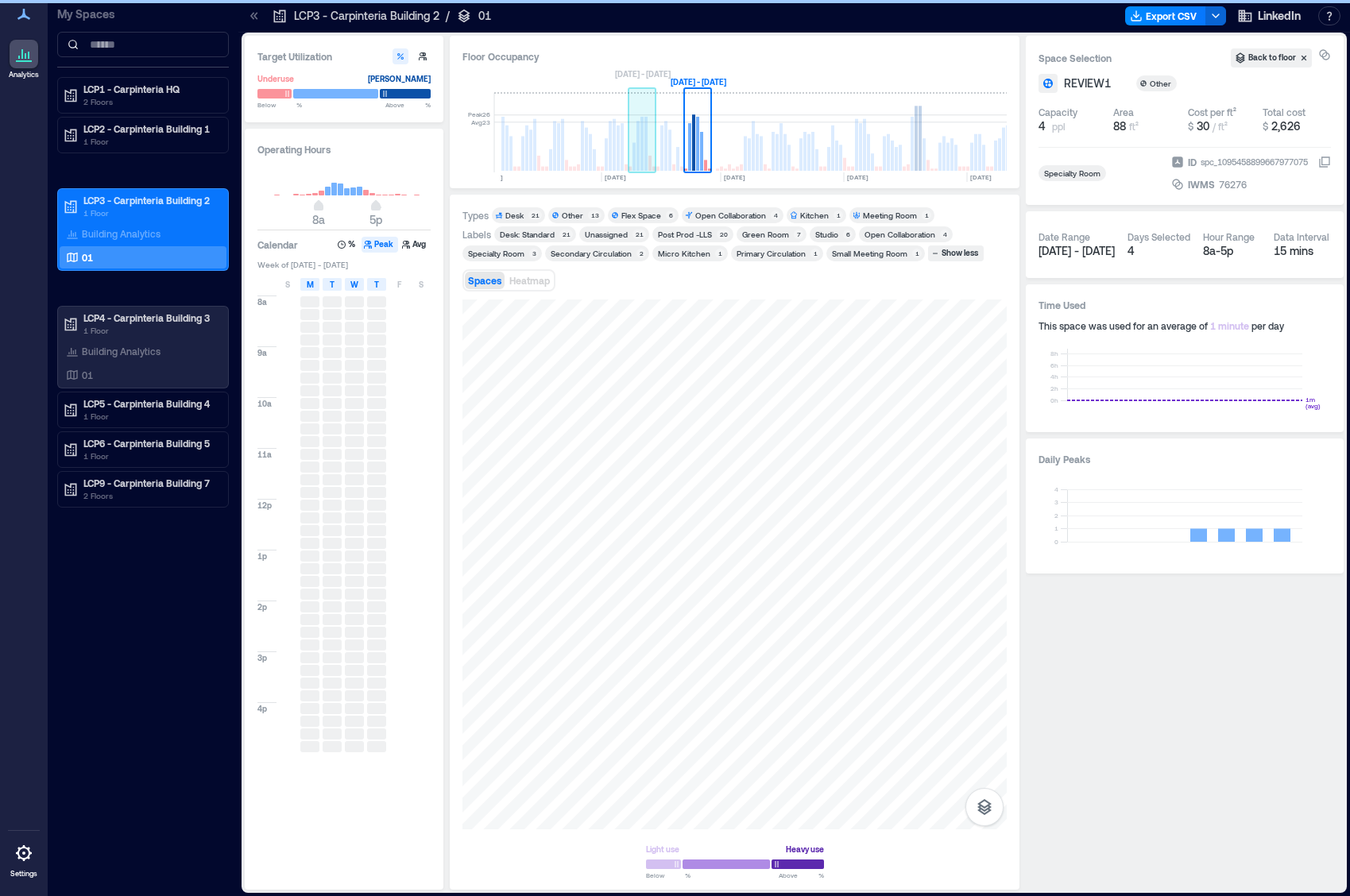
scroll to position [0, 3614]
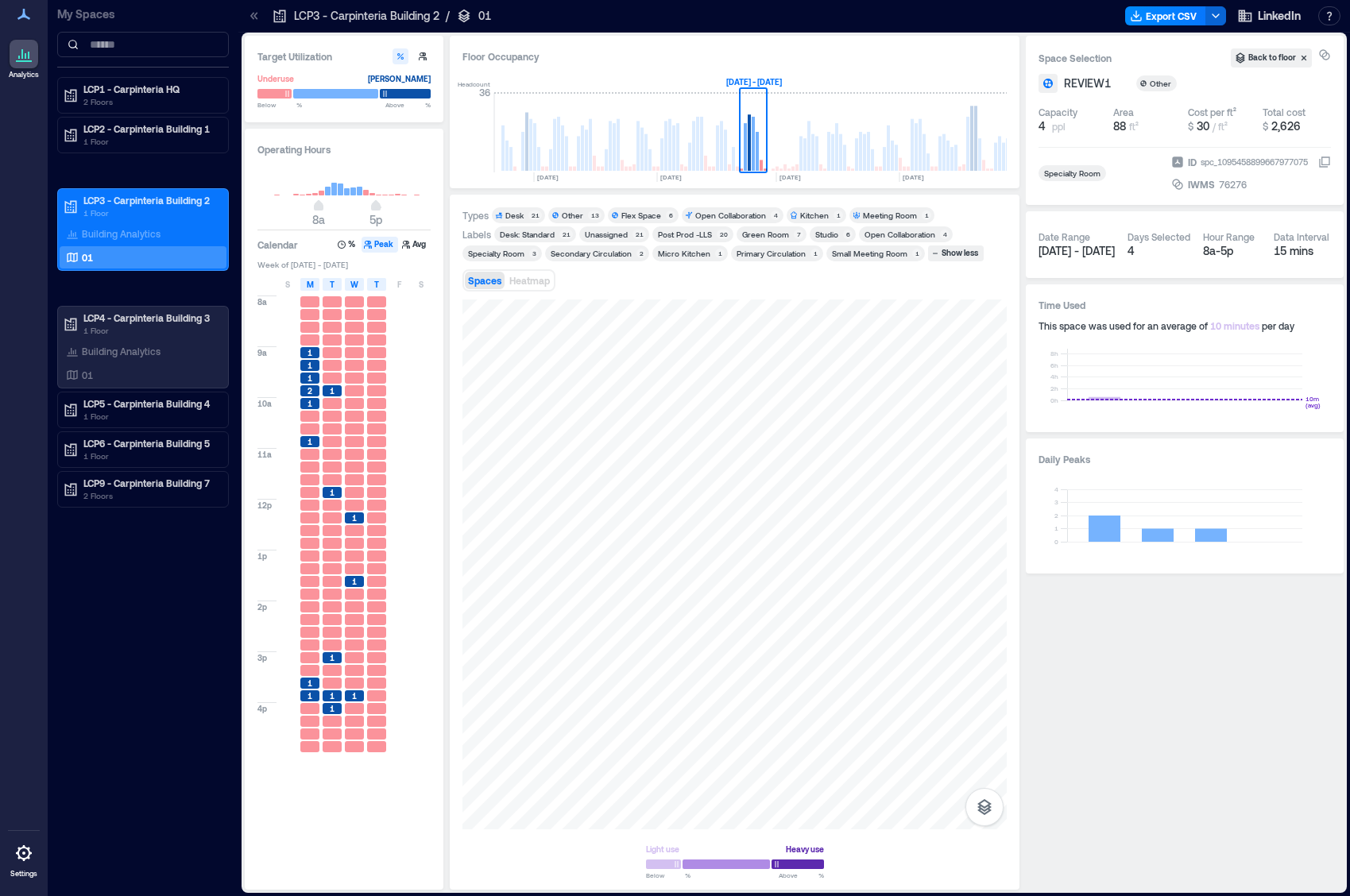
click at [513, 254] on div "Specialty Room" at bounding box center [496, 253] width 57 height 11
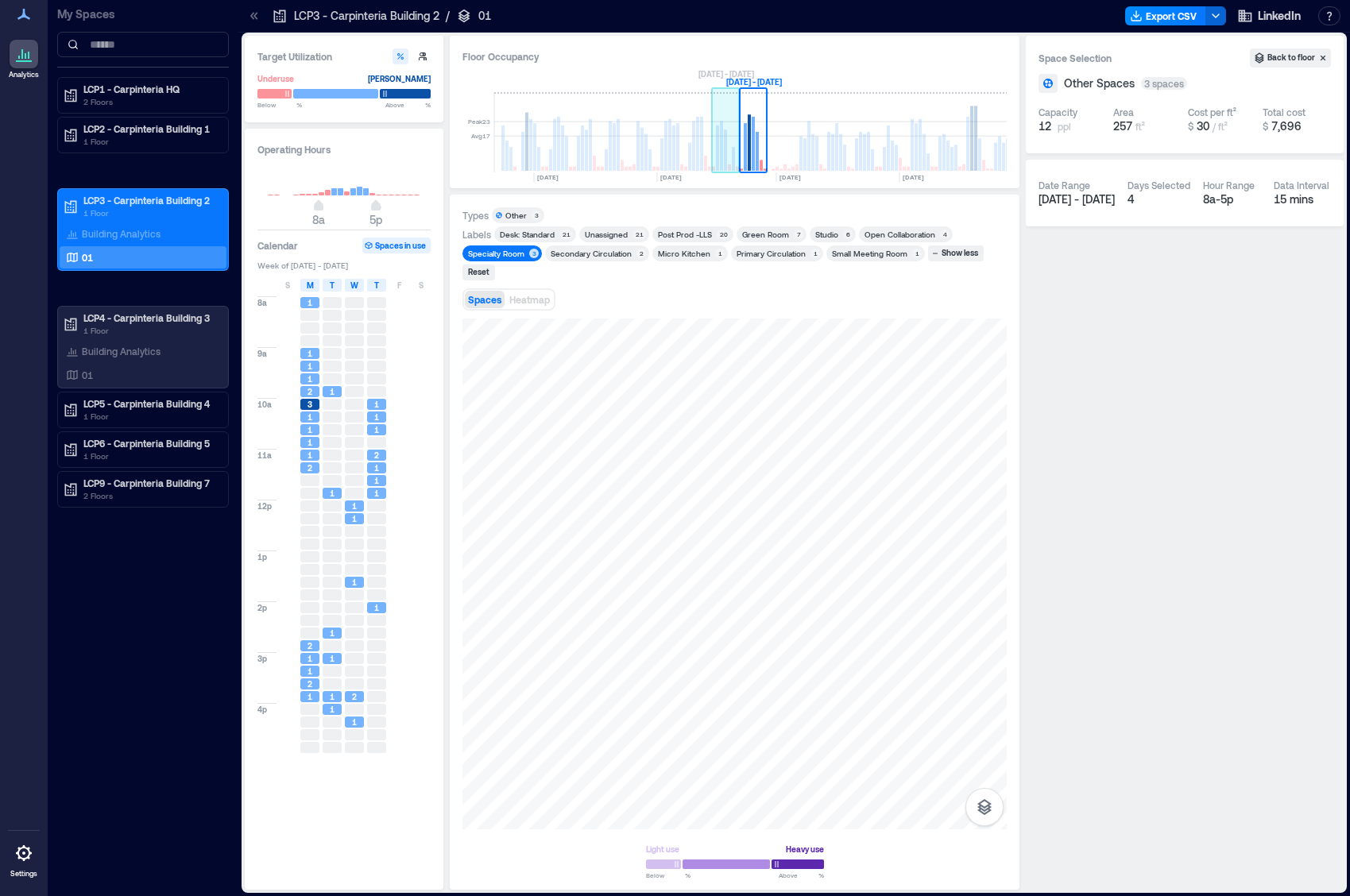
click at [729, 152] on rect at bounding box center [725, 132] width 27 height 79
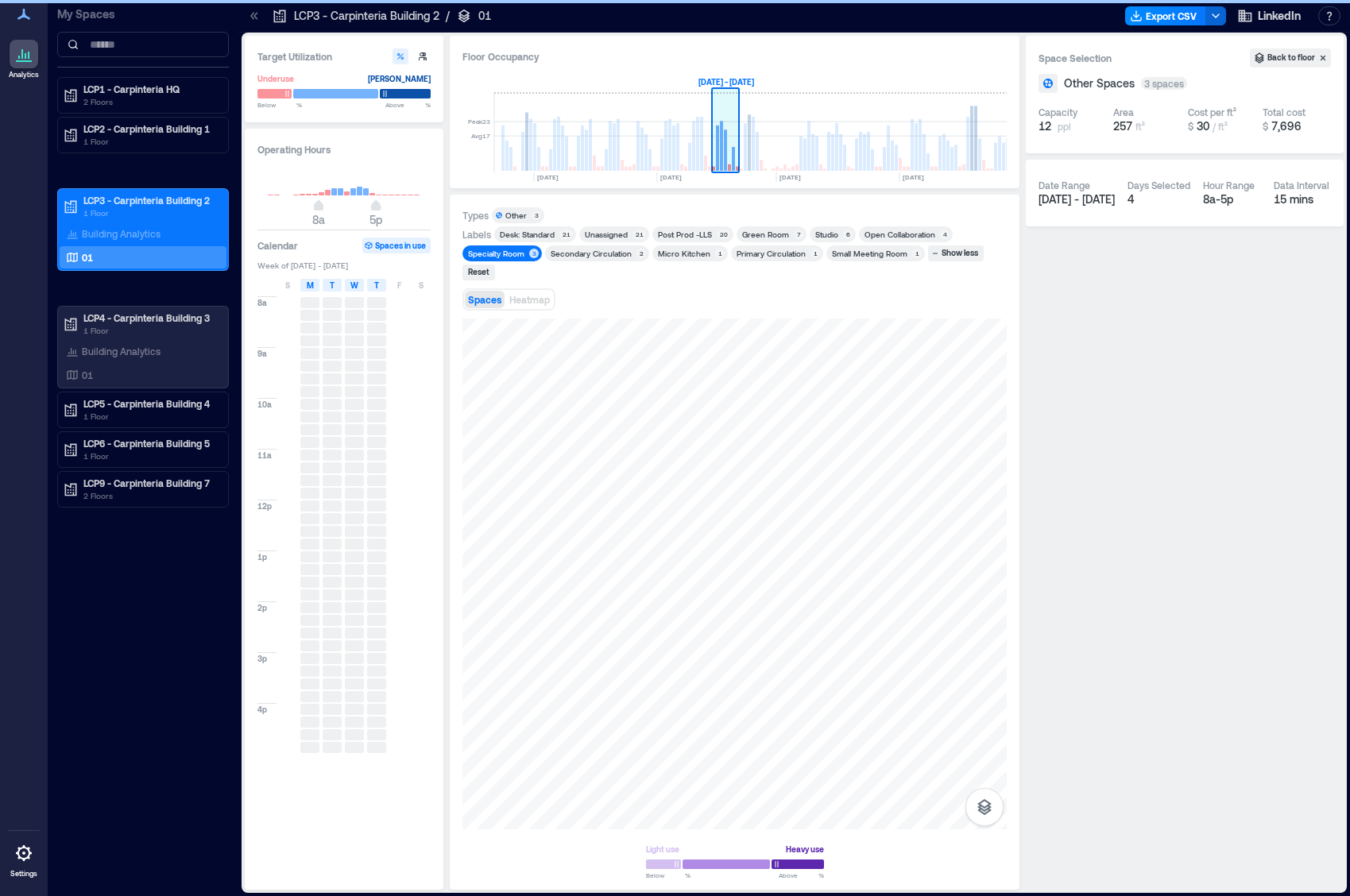
scroll to position [0, 3586]
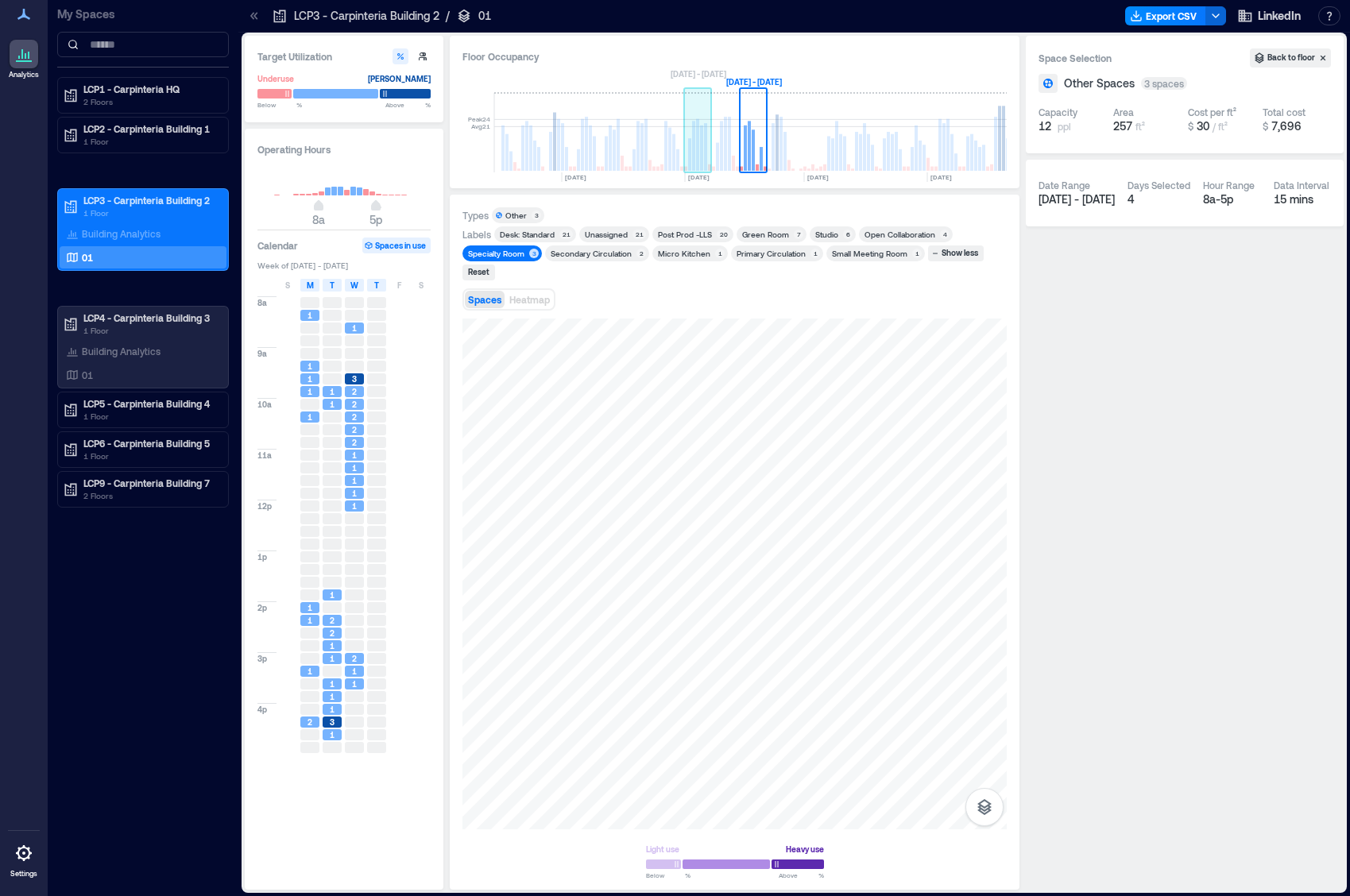
click at [700, 155] on rect at bounding box center [701, 148] width 3 height 46
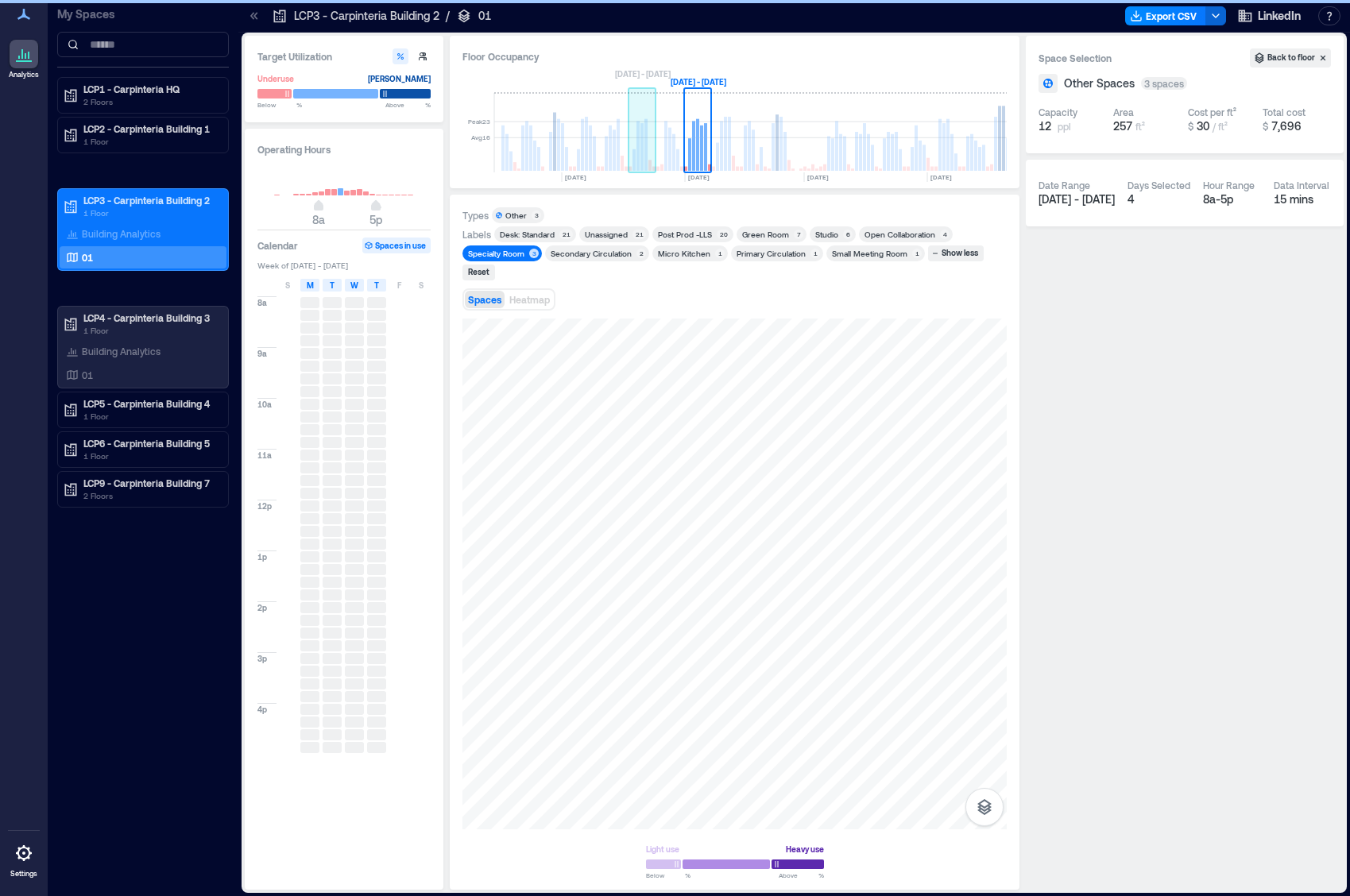
scroll to position [0, 3531]
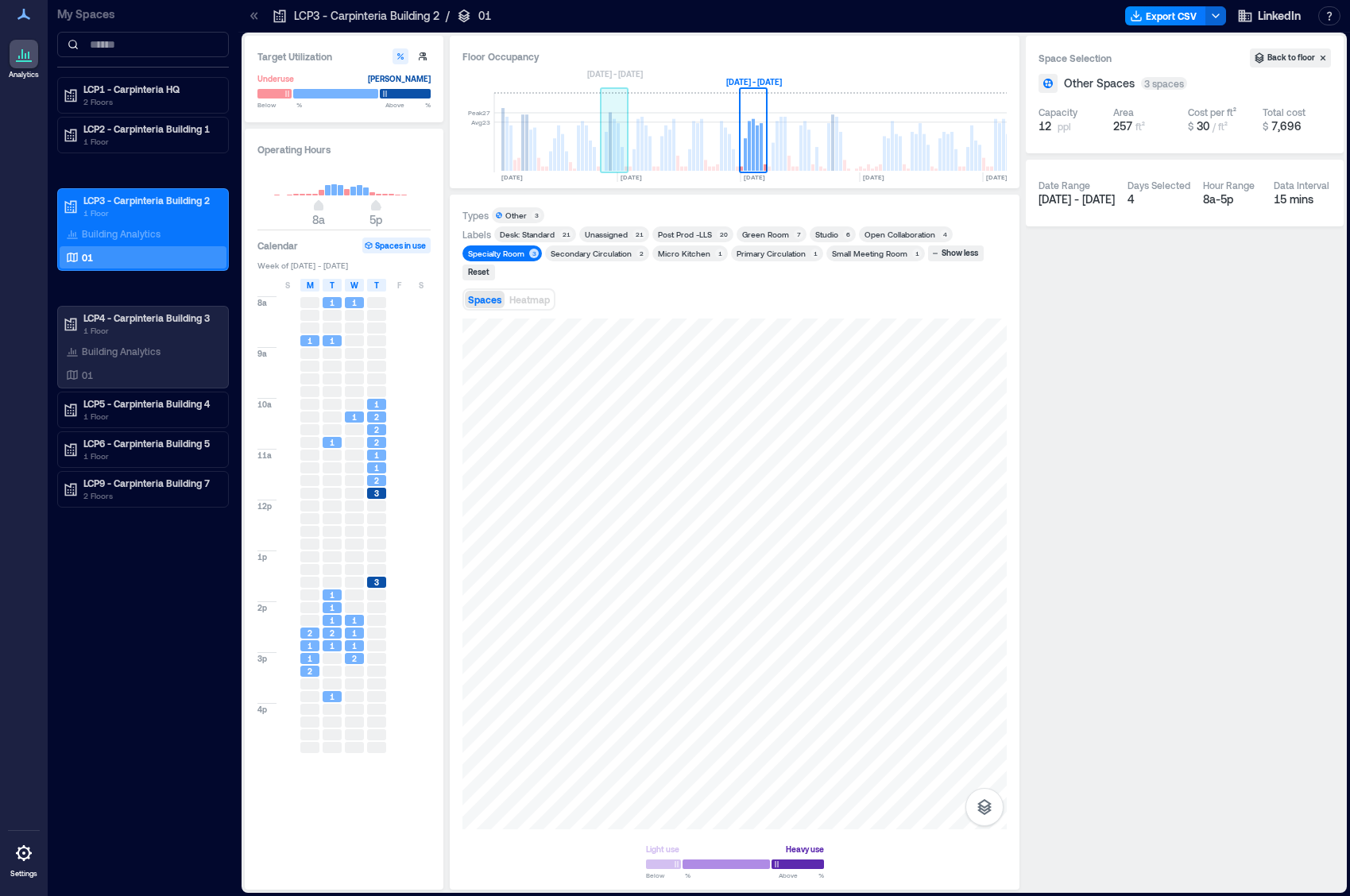
click at [608, 155] on rect at bounding box center [609, 142] width 3 height 58
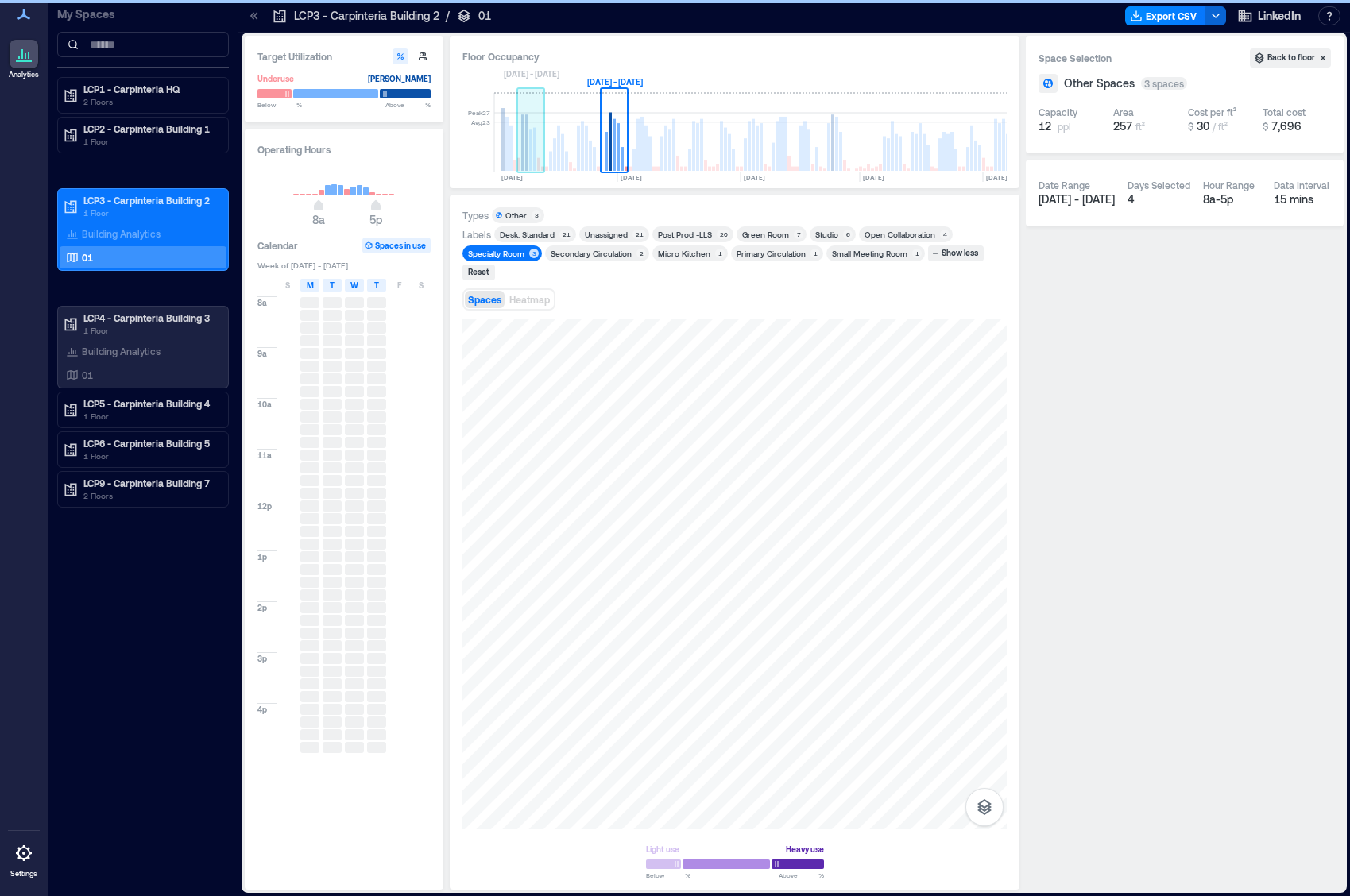
scroll to position [0, 3391]
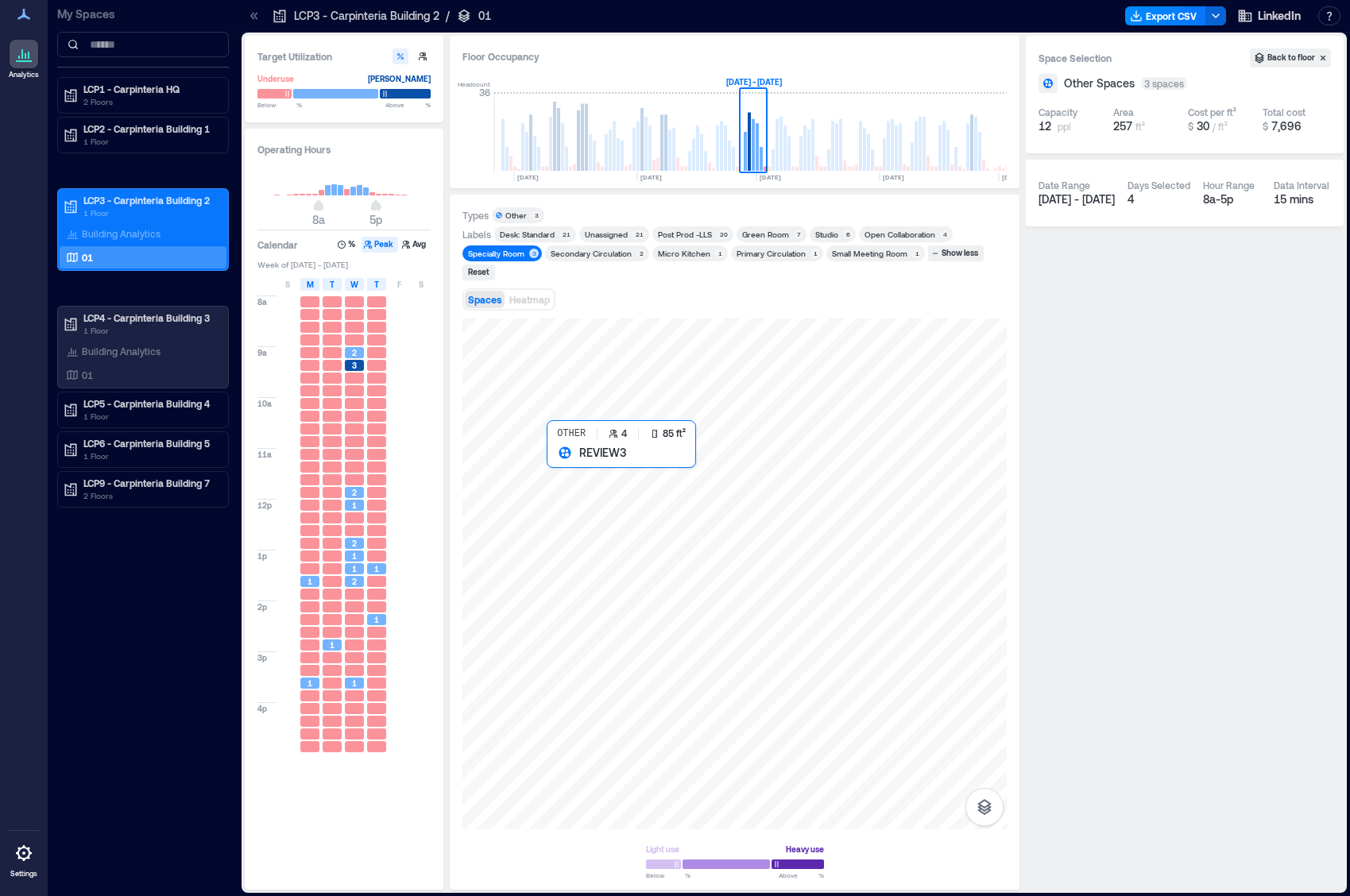
click at [560, 467] on div at bounding box center [734, 574] width 544 height 511
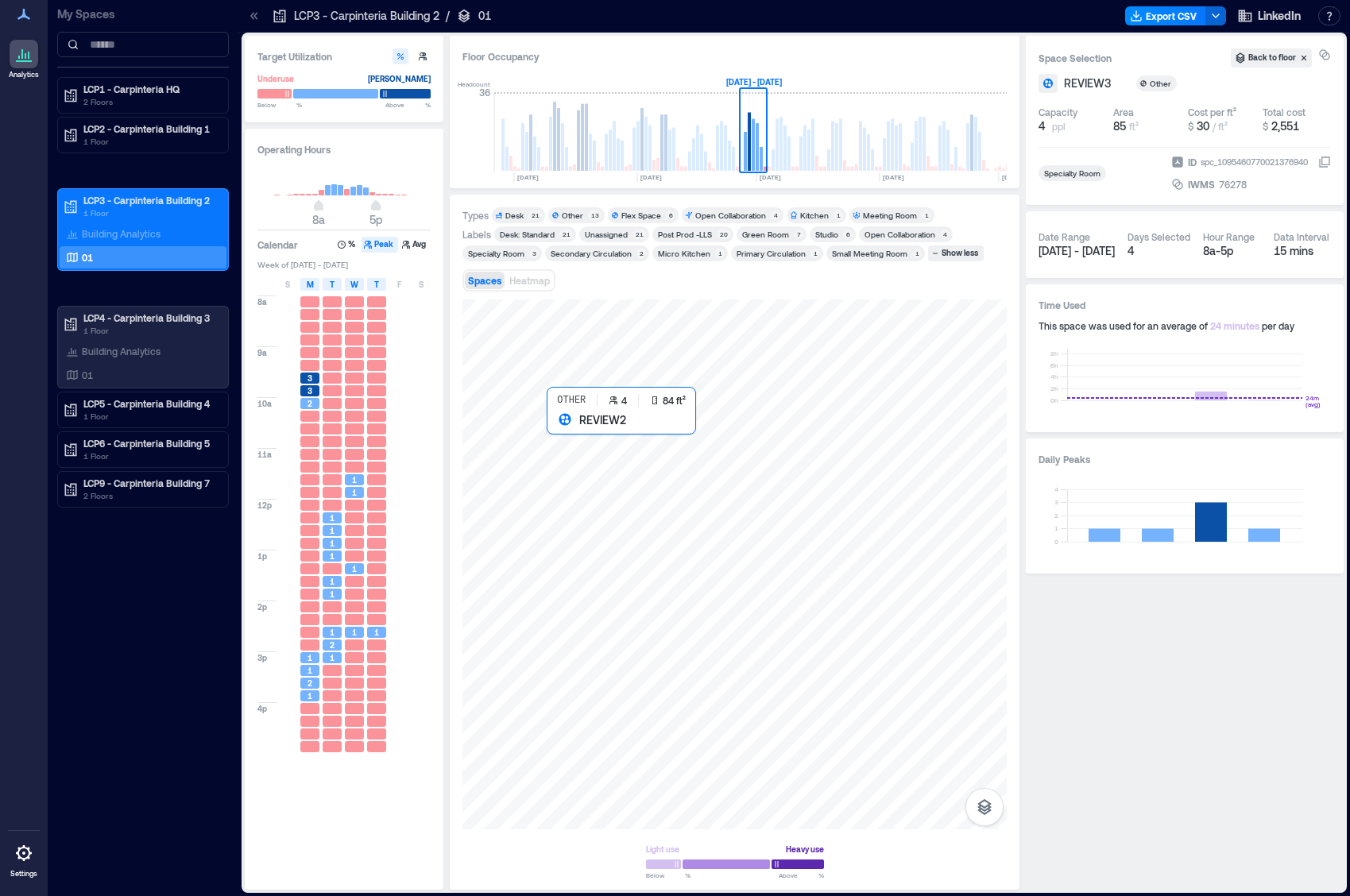
click at [558, 436] on div at bounding box center [734, 564] width 544 height 530
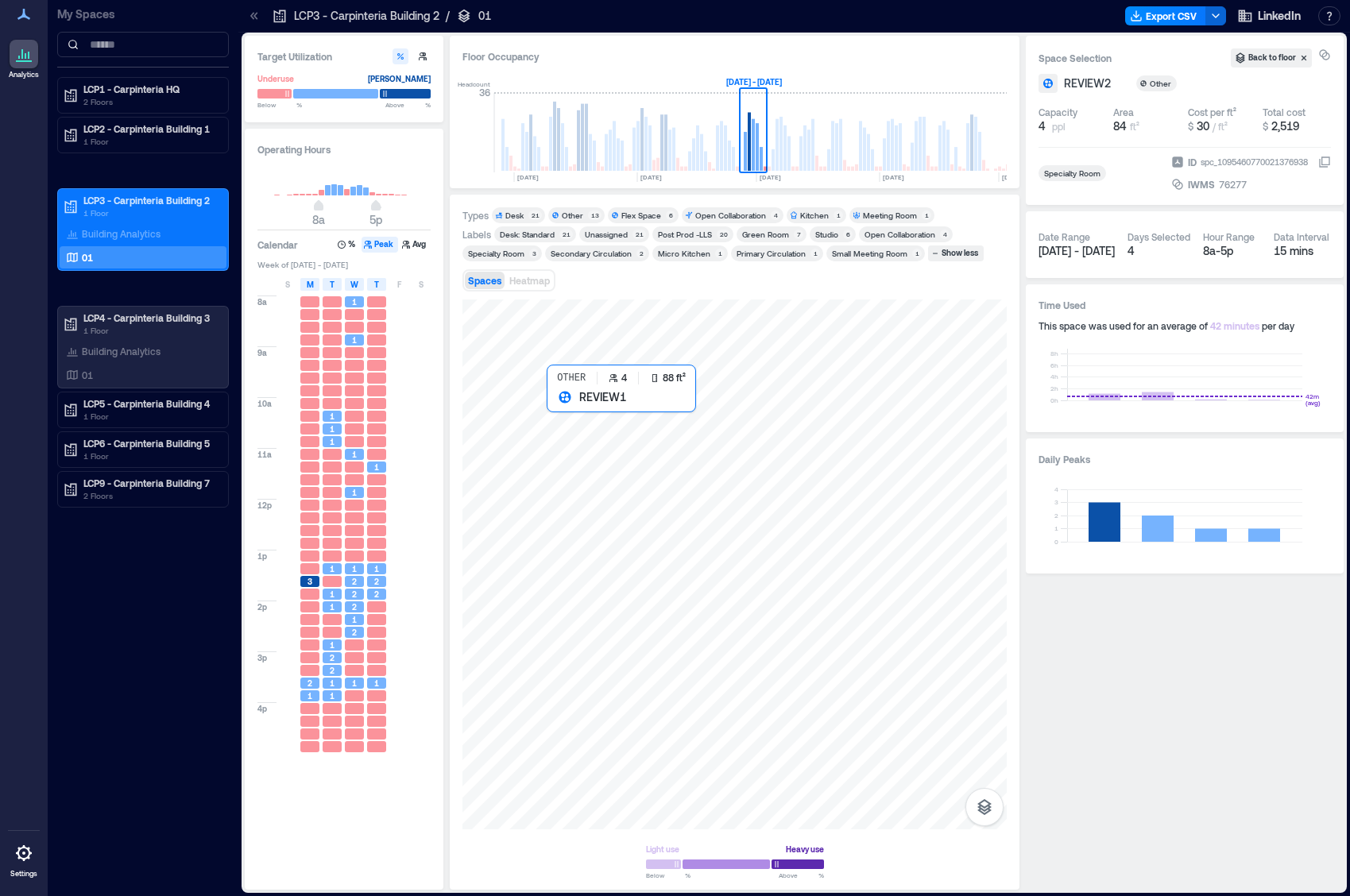
click at [556, 401] on div at bounding box center [734, 564] width 544 height 530
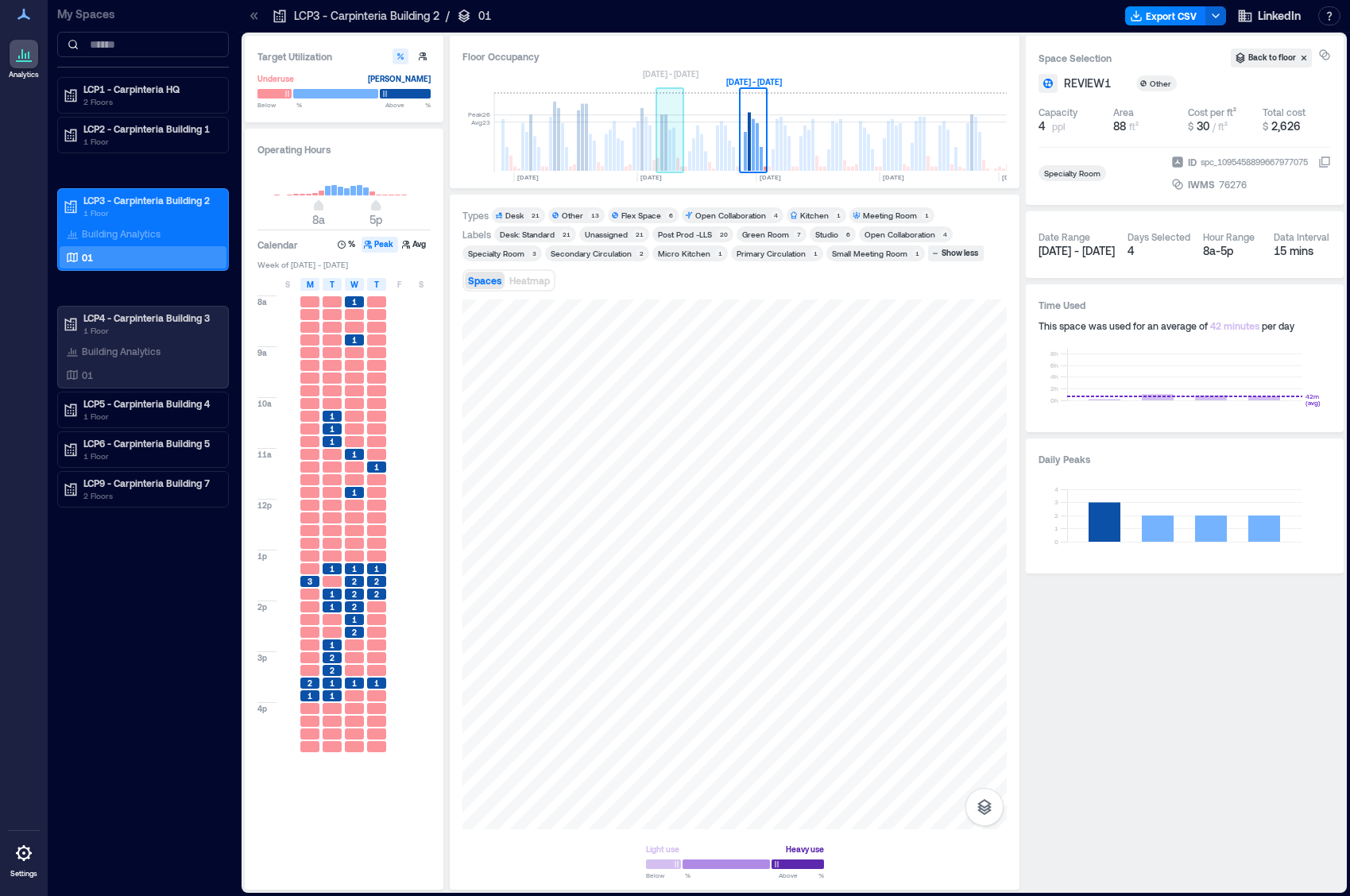
click at [662, 153] on rect at bounding box center [661, 142] width 3 height 57
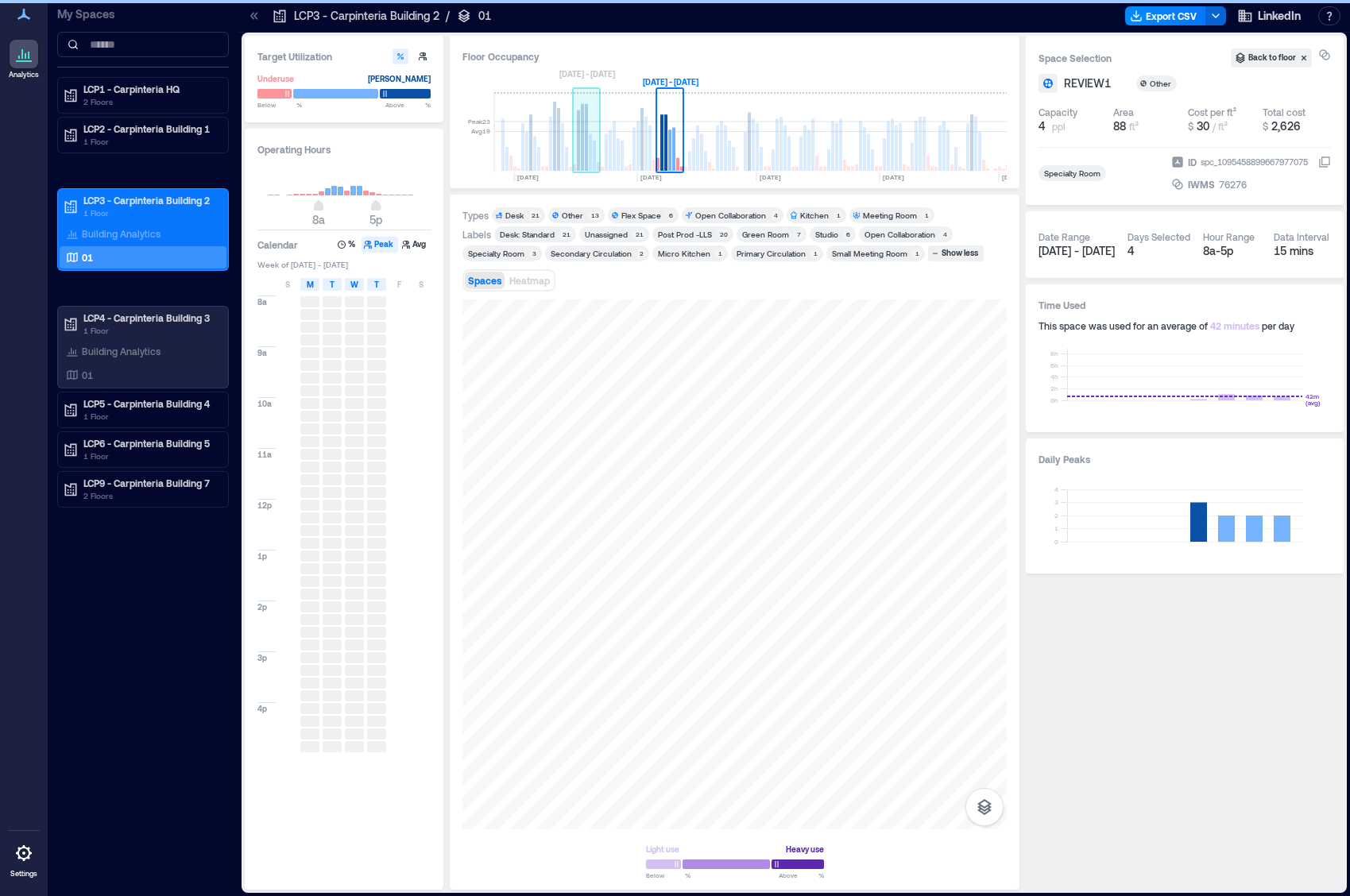
scroll to position [0, 3308]
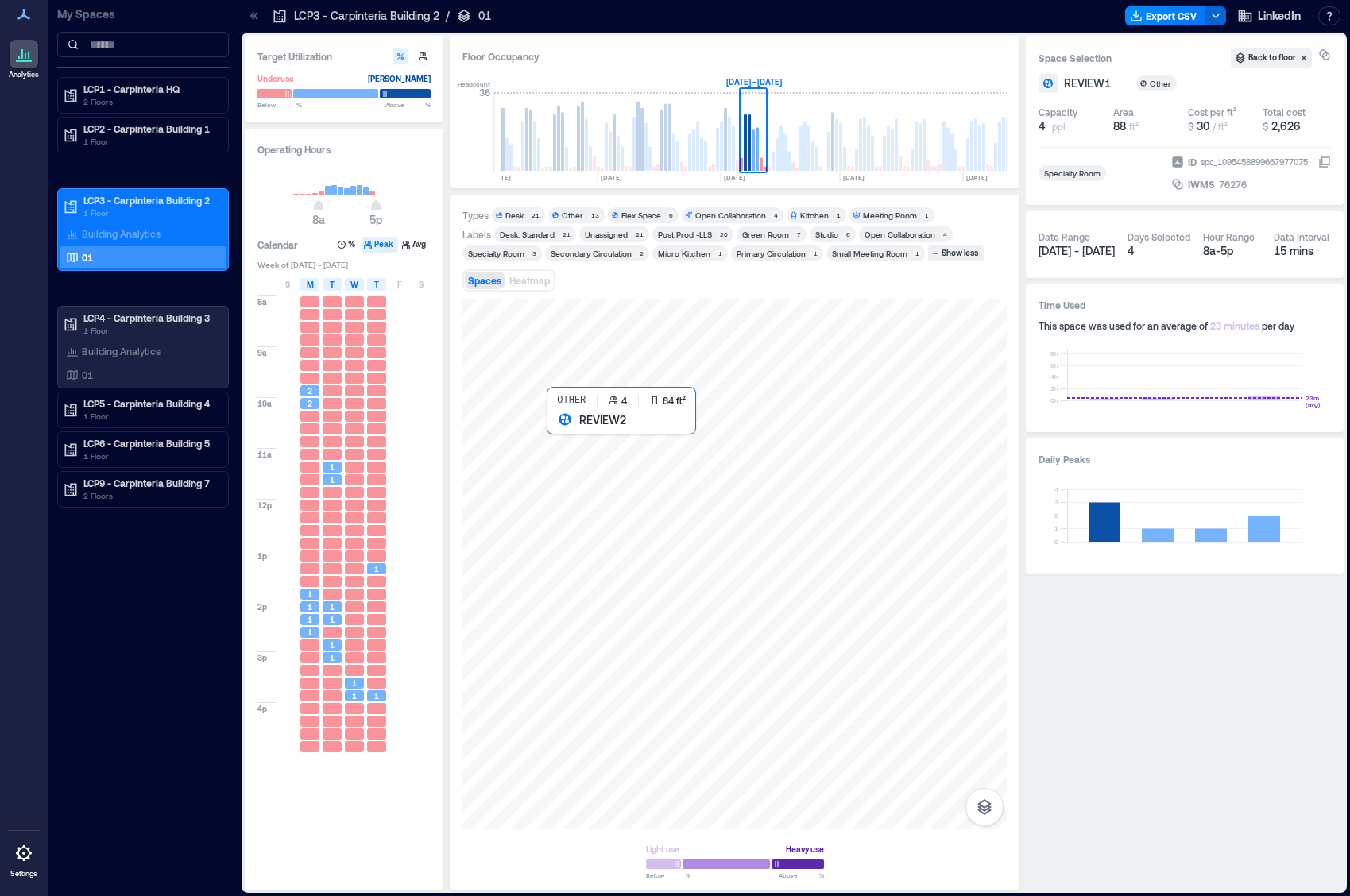
click at [559, 428] on div at bounding box center [734, 564] width 544 height 530
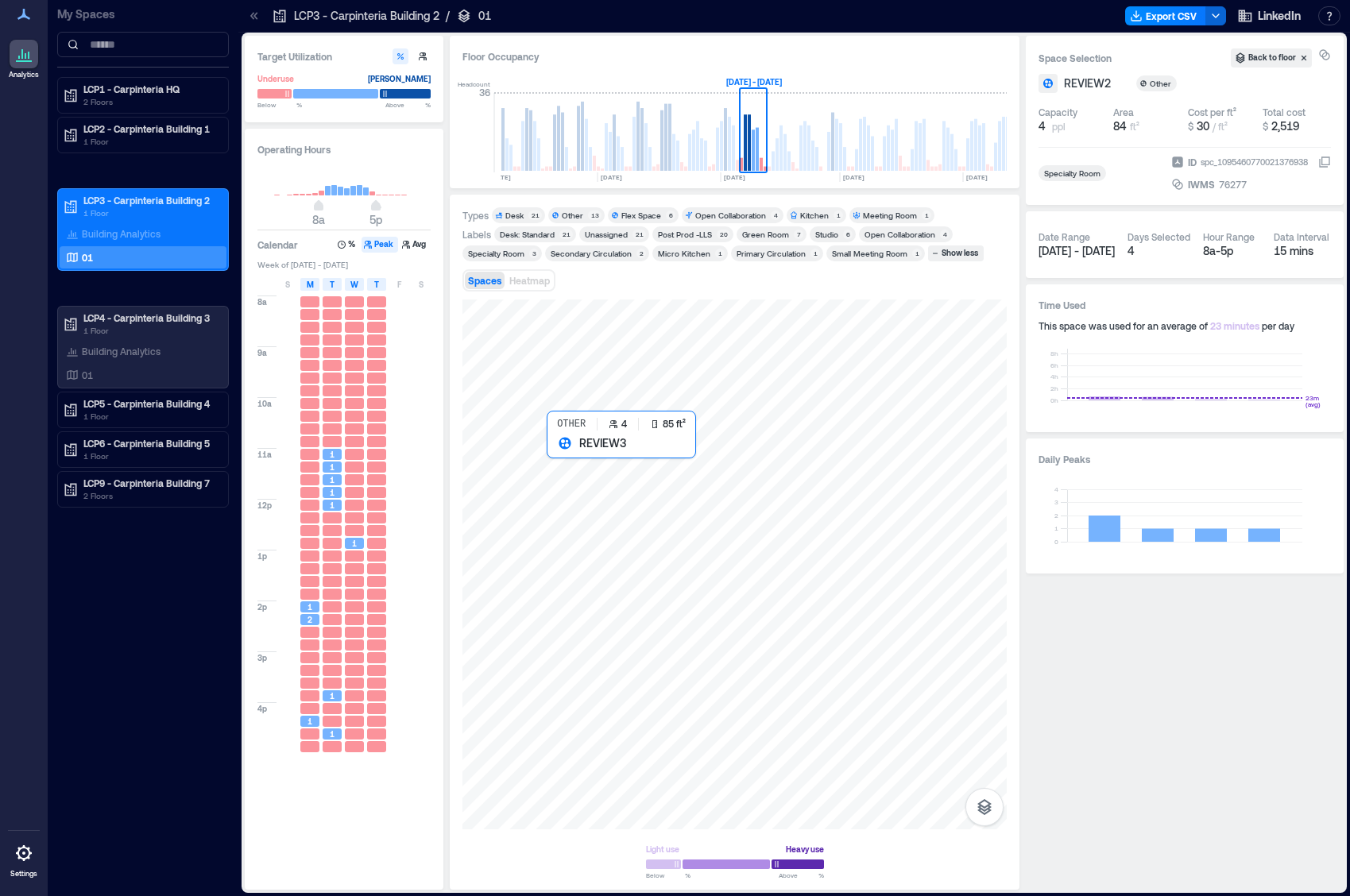
click at [560, 455] on div at bounding box center [734, 564] width 544 height 530
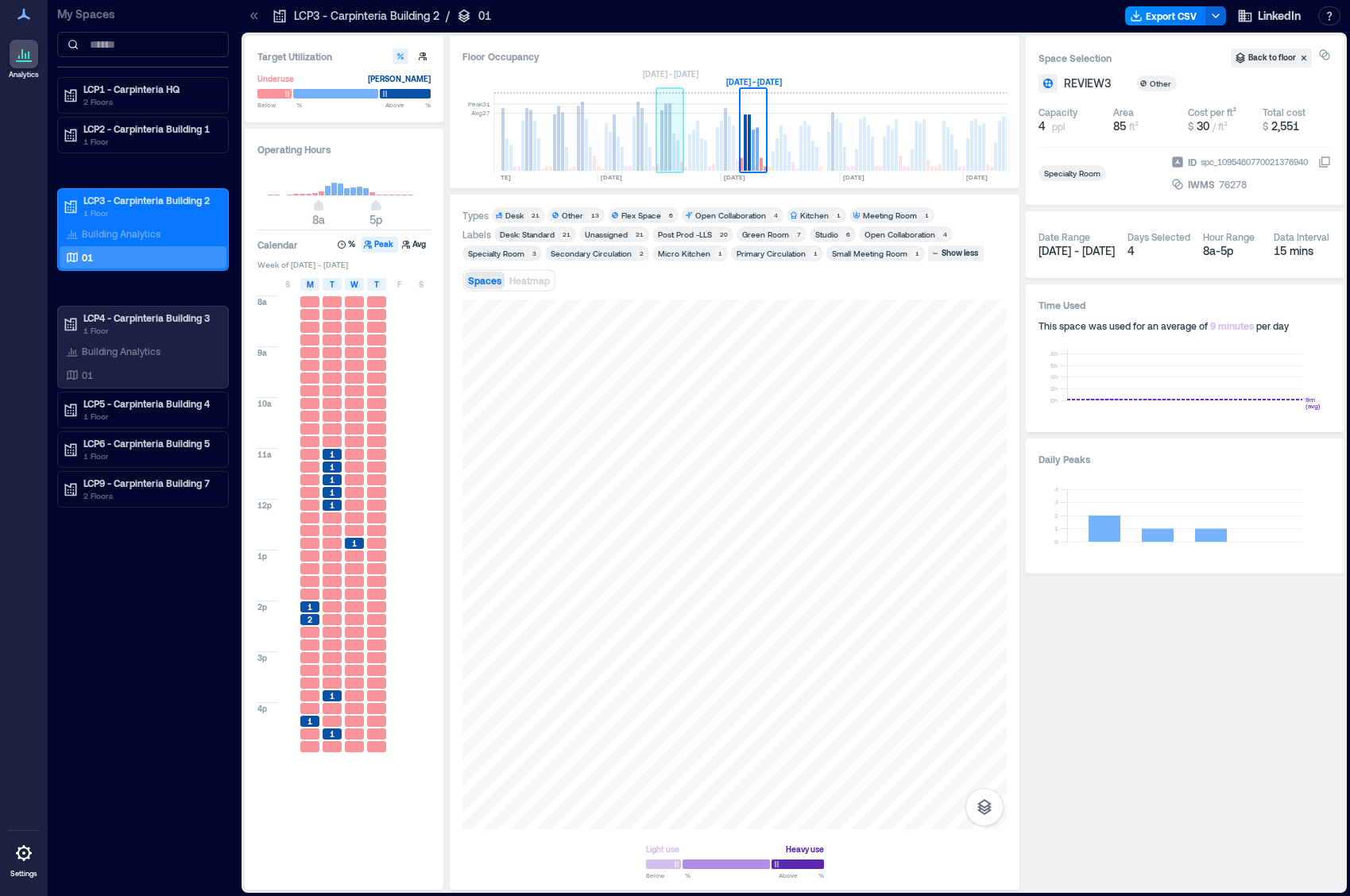
click at [662, 150] on rect at bounding box center [661, 141] width 3 height 60
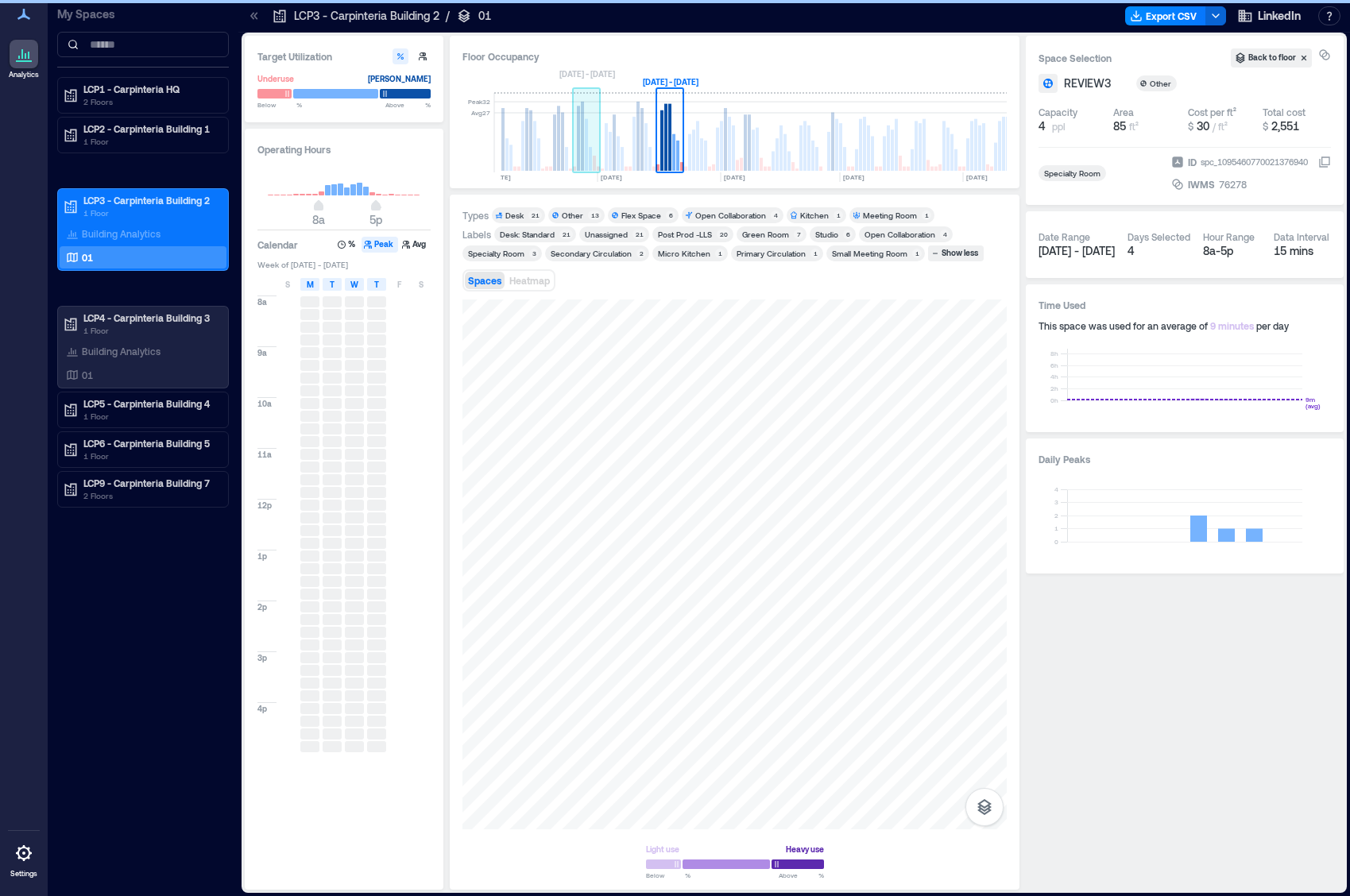
scroll to position [0, 3225]
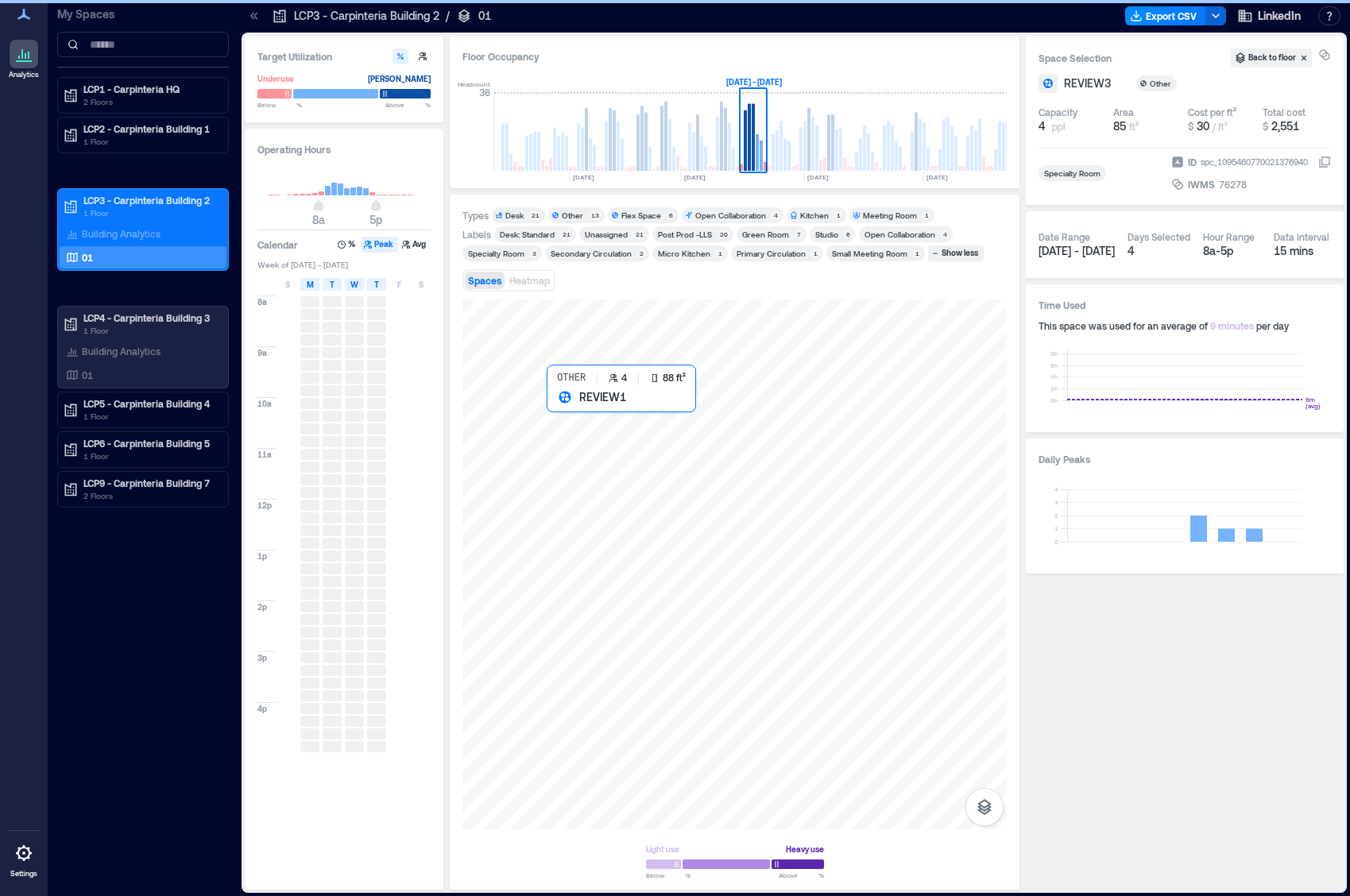
click at [554, 406] on div at bounding box center [734, 564] width 544 height 530
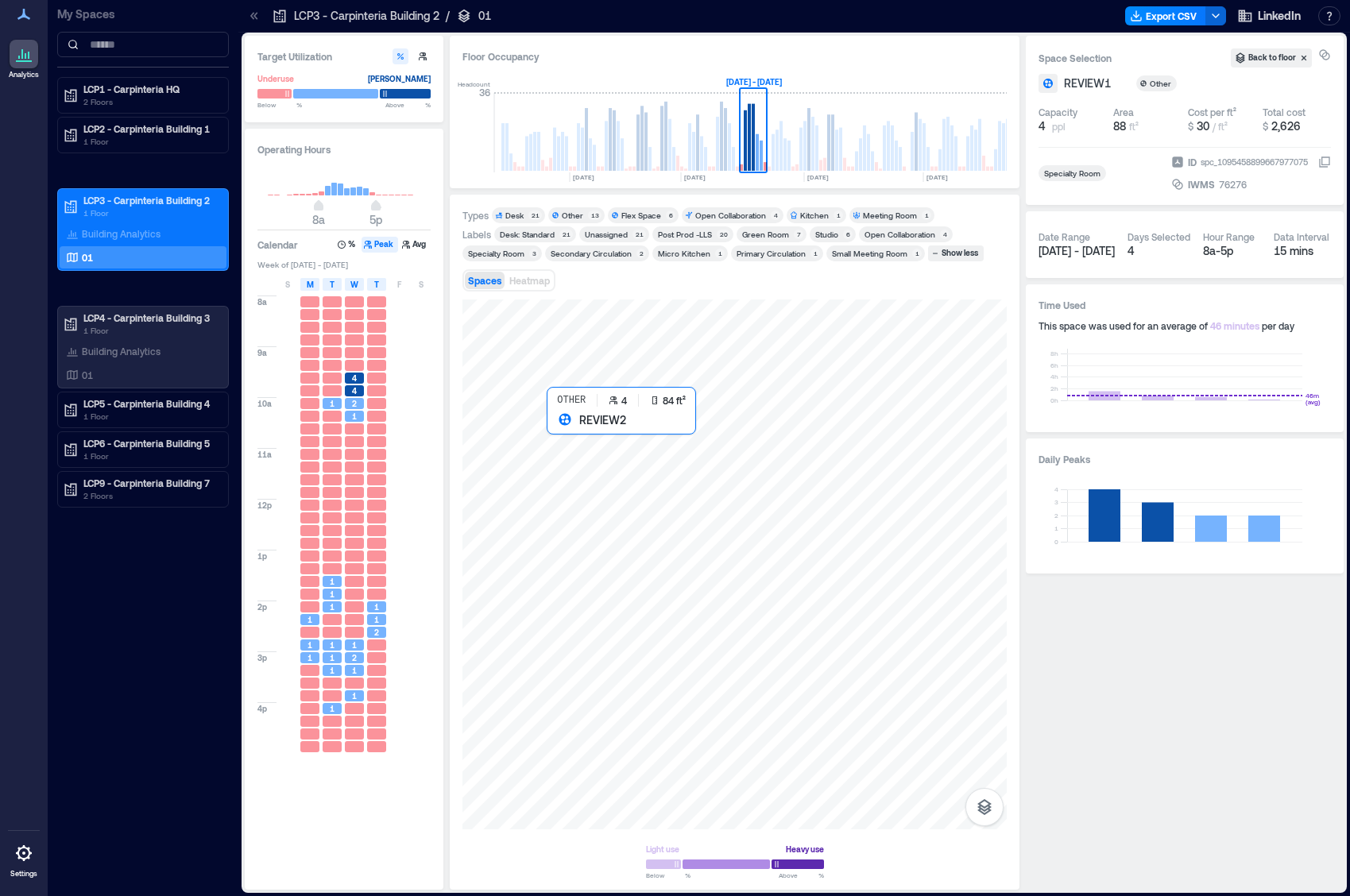
click at [559, 437] on div at bounding box center [734, 564] width 544 height 530
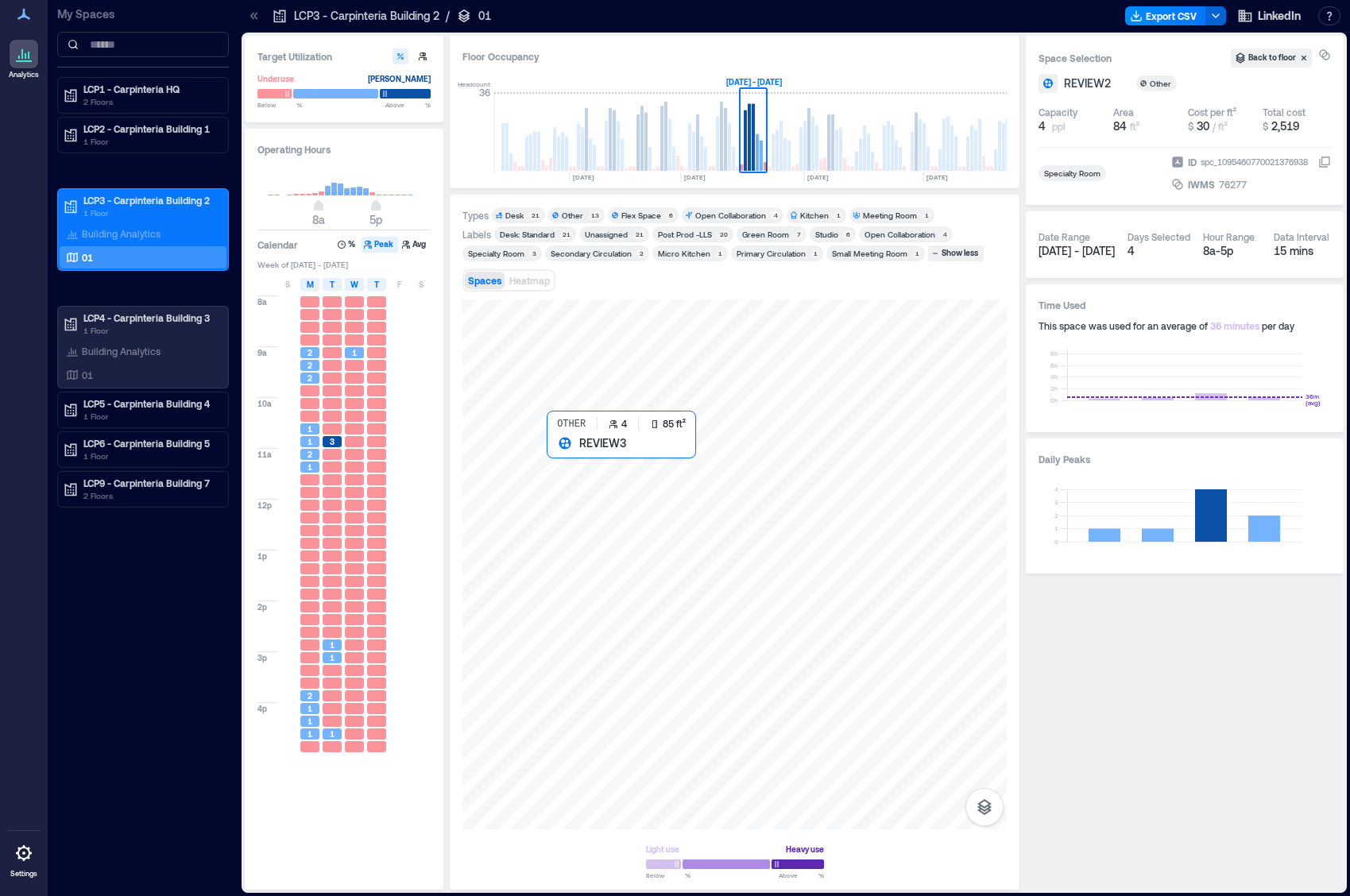
click at [559, 461] on div at bounding box center [734, 564] width 544 height 530
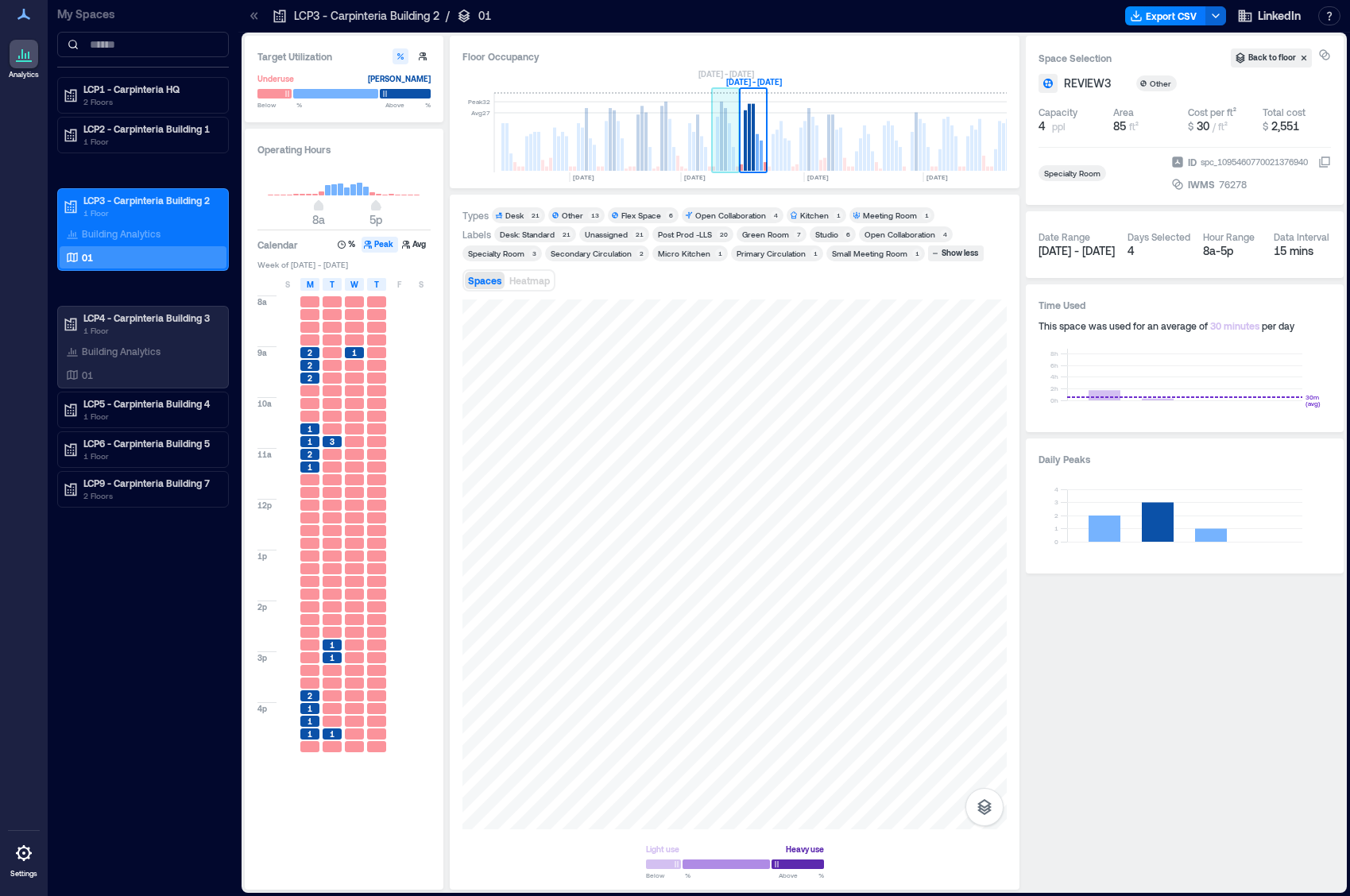
click at [722, 144] on rect at bounding box center [721, 136] width 3 height 69
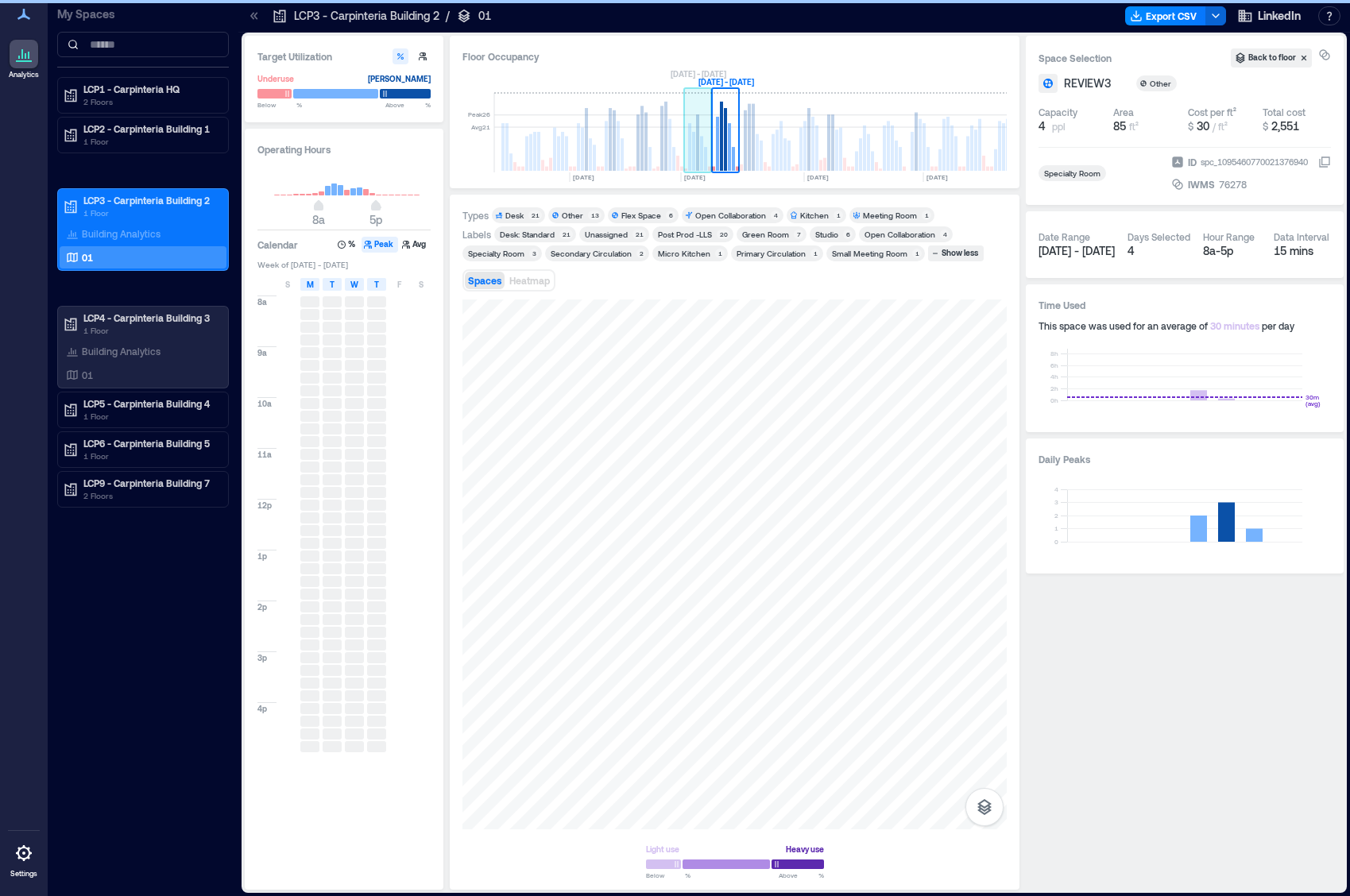
scroll to position [0, 3197]
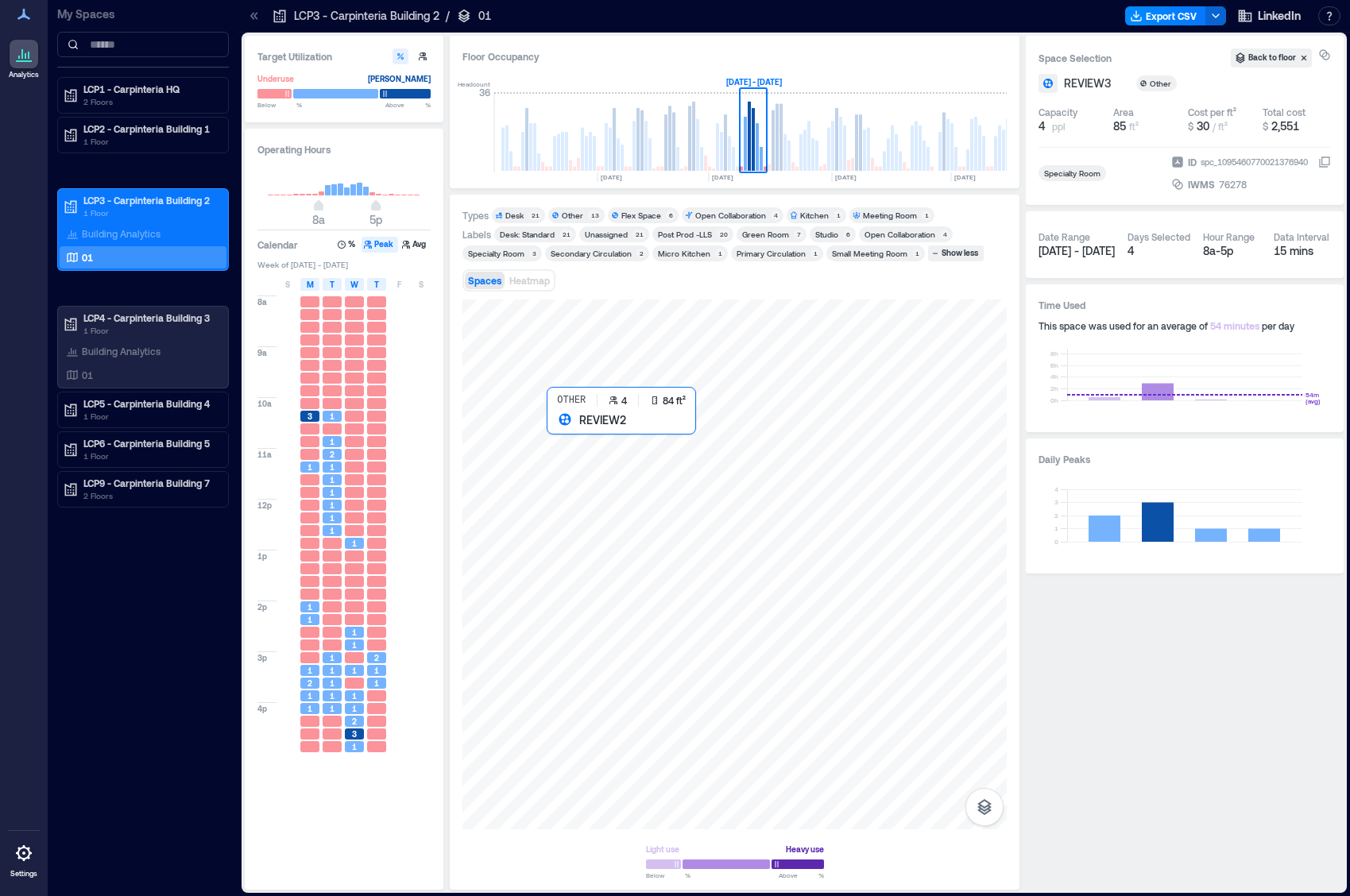
click at [555, 430] on div at bounding box center [734, 564] width 544 height 530
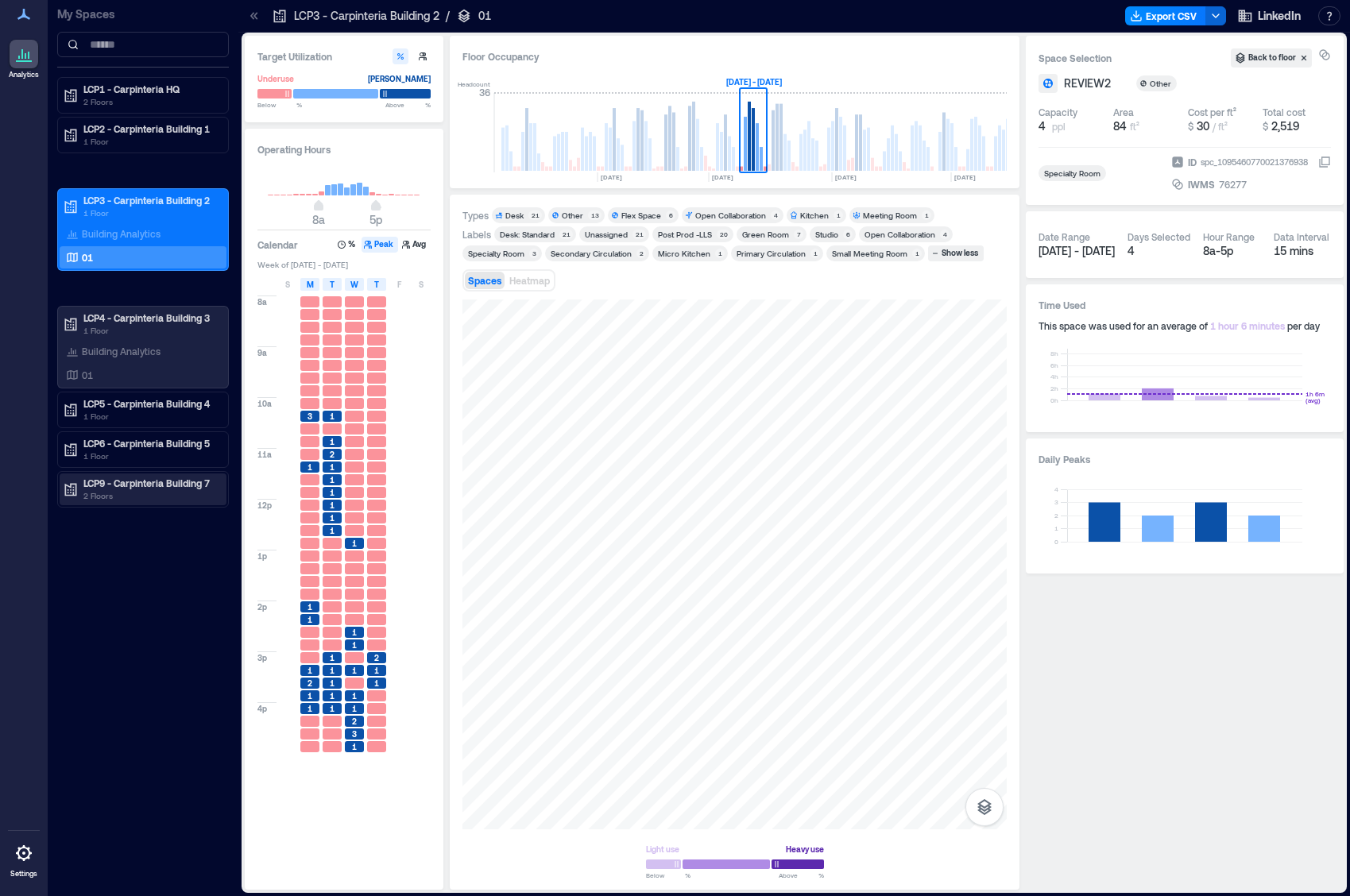
click at [136, 498] on p "2 Floors" at bounding box center [150, 496] width 133 height 13
click at [123, 534] on div "01" at bounding box center [140, 540] width 154 height 16
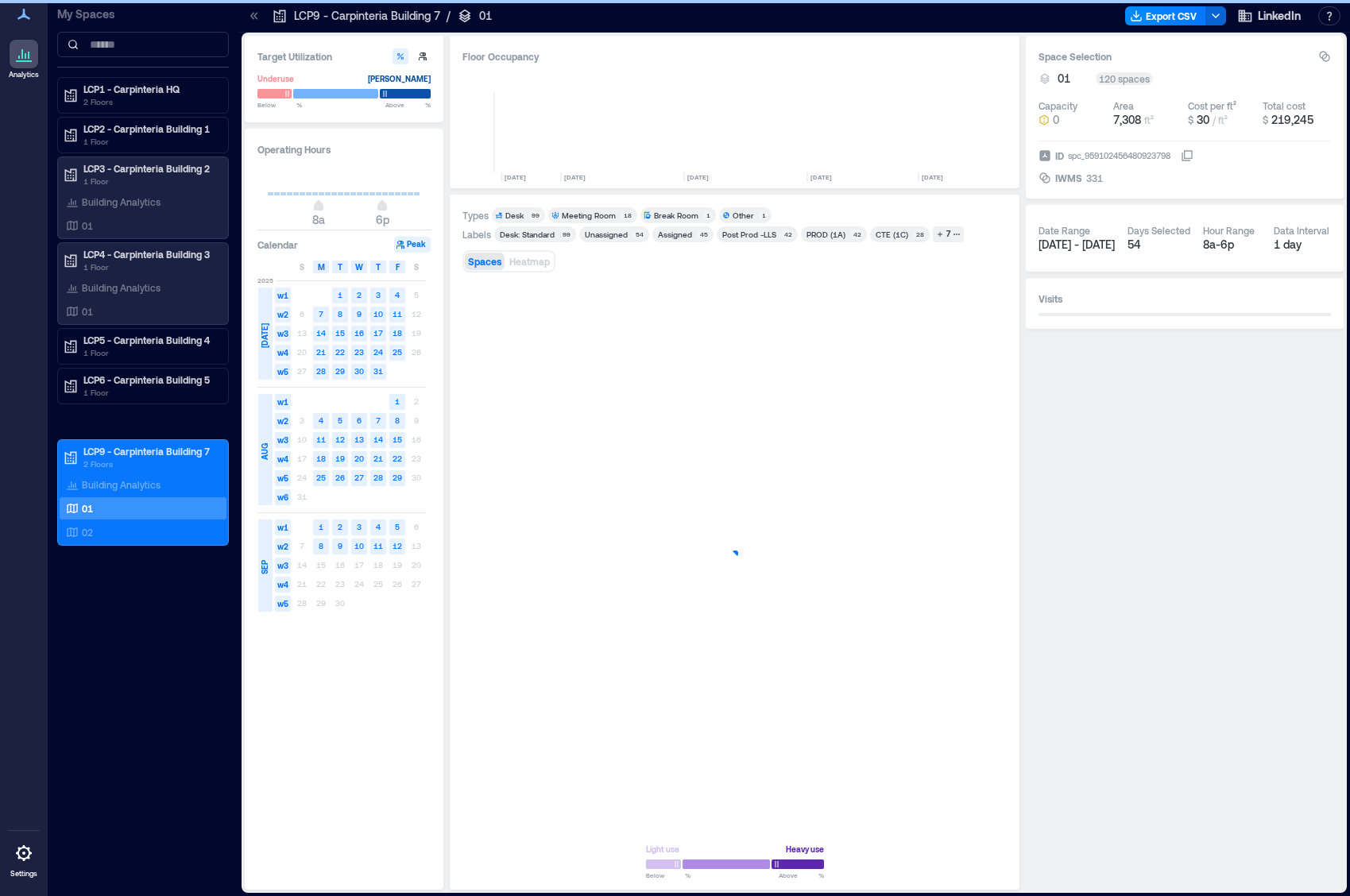
scroll to position [0, 3605]
